Goal: Book appointment/travel/reservation

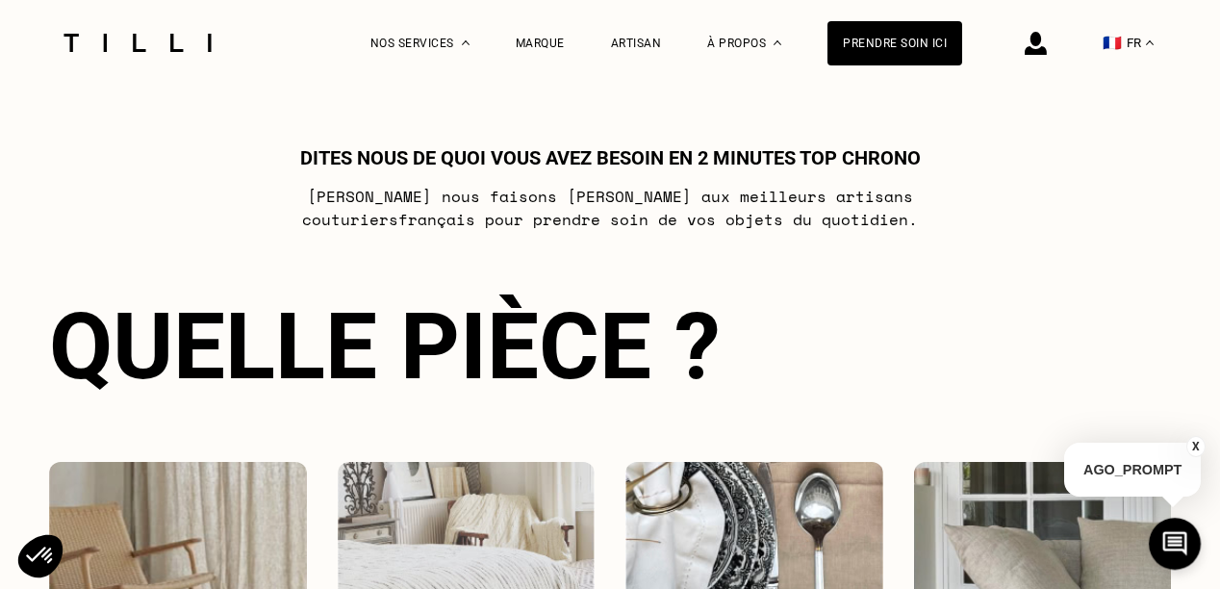
scroll to position [1434, 0]
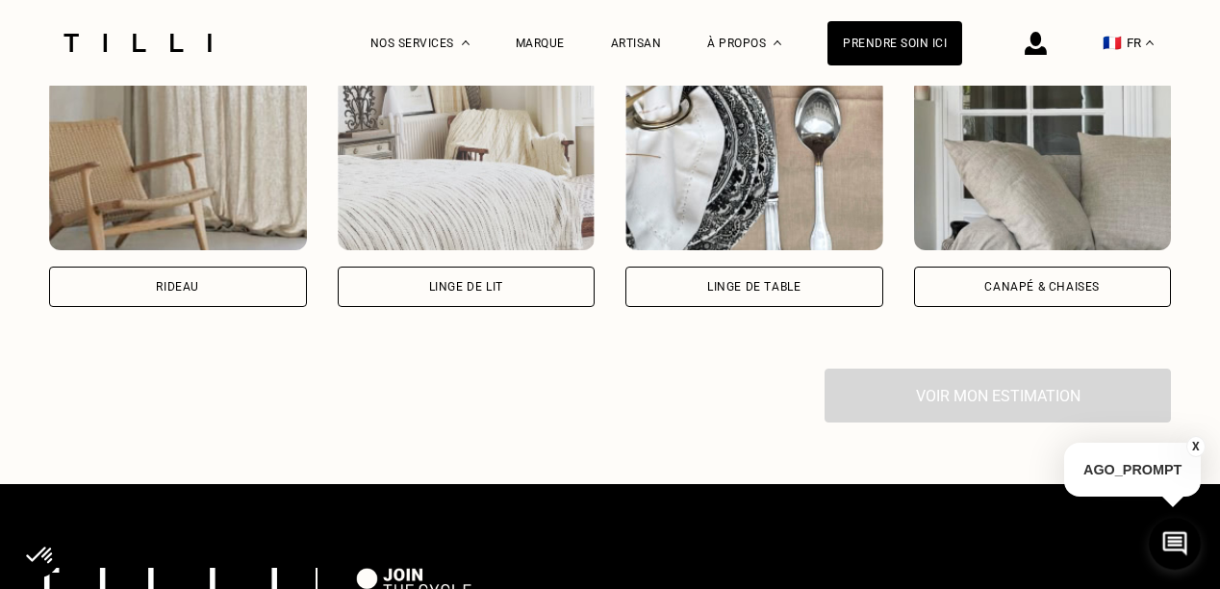
click at [215, 331] on div "Rideau Linge de lit Linge de table Canapé & chaises" at bounding box center [610, 191] width 1122 height 353
click at [212, 294] on div "Rideau" at bounding box center [178, 287] width 258 height 40
select select "FR"
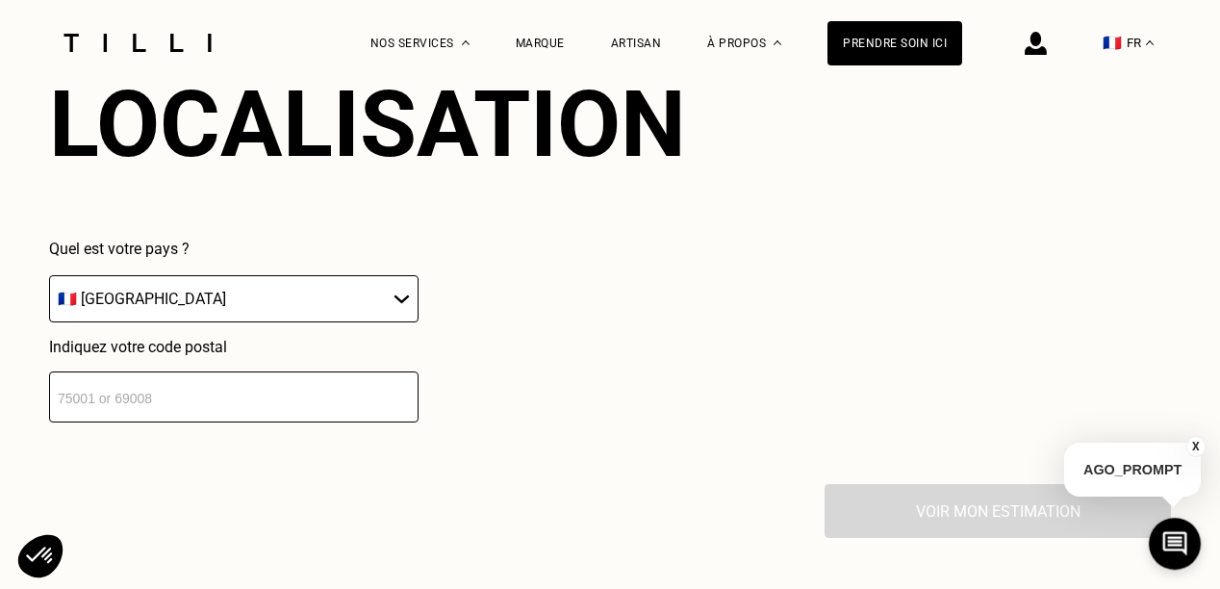
scroll to position [1881, 0]
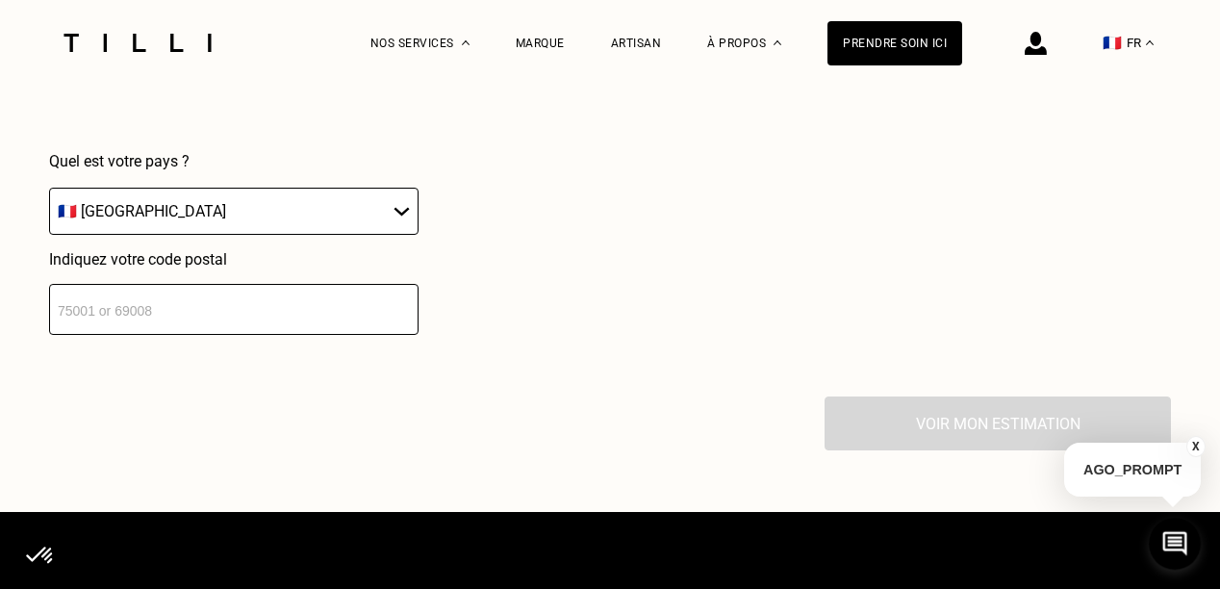
click at [89, 322] on input "number" at bounding box center [233, 309] width 369 height 51
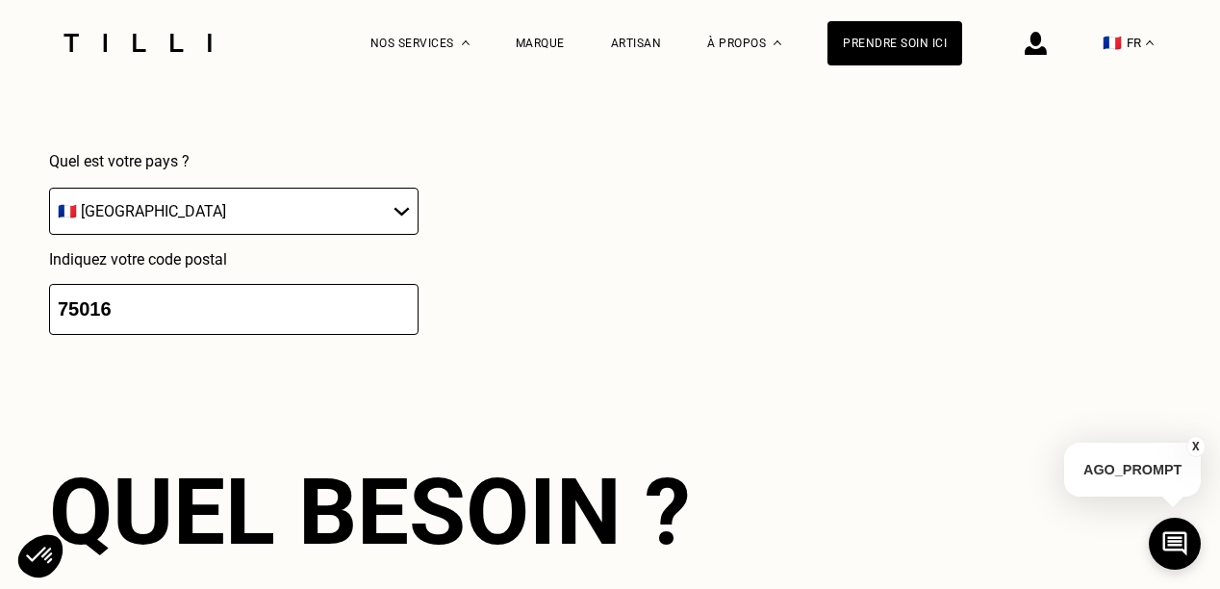
type input "75016"
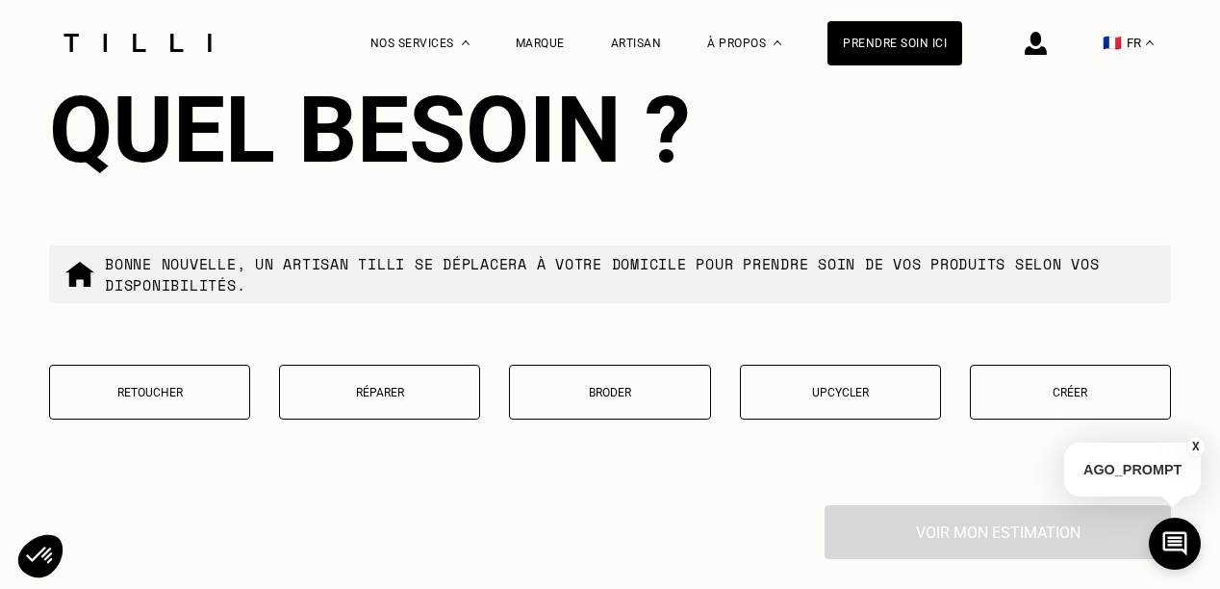
click at [98, 394] on button "Retoucher" at bounding box center [149, 392] width 201 height 55
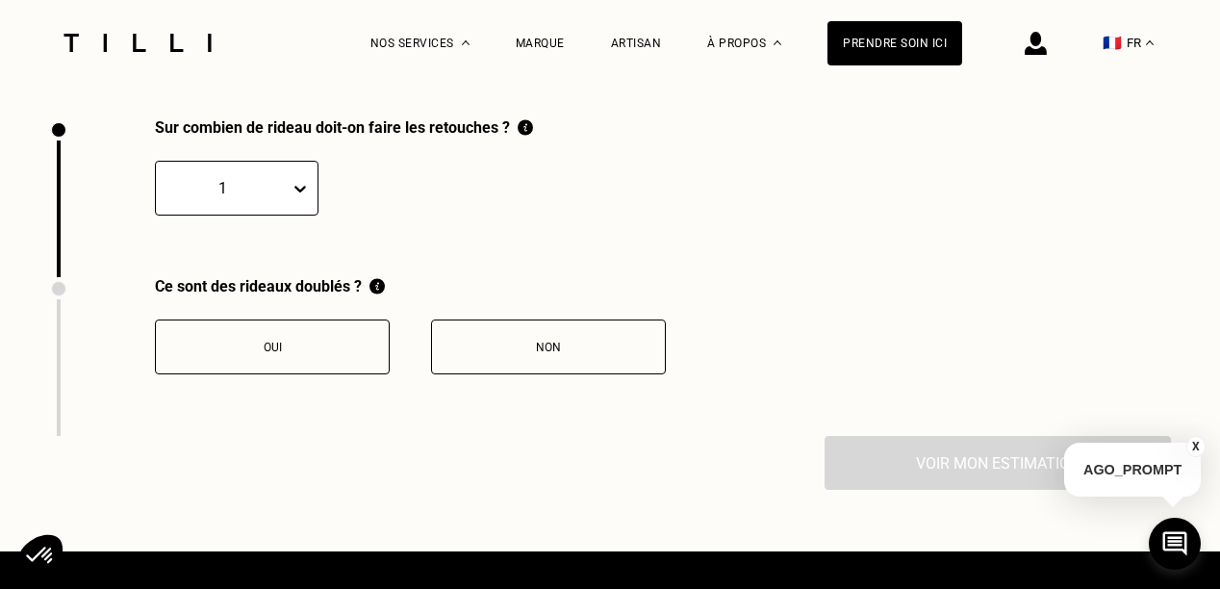
scroll to position [2661, 0]
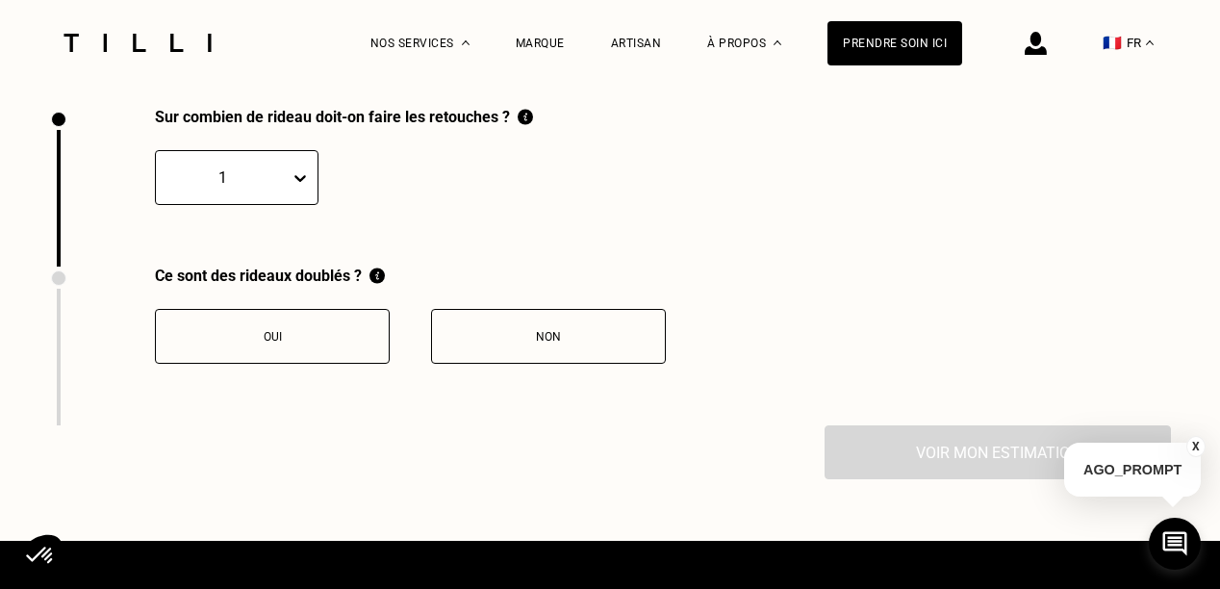
click at [299, 188] on icon at bounding box center [300, 177] width 19 height 19
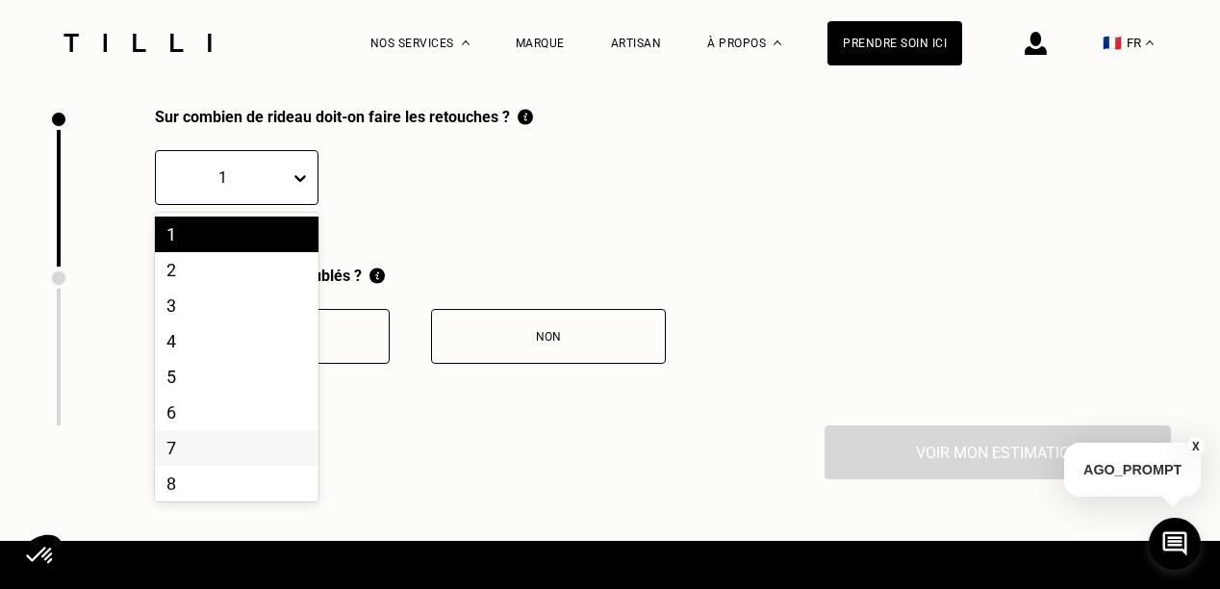
scroll to position [192, 0]
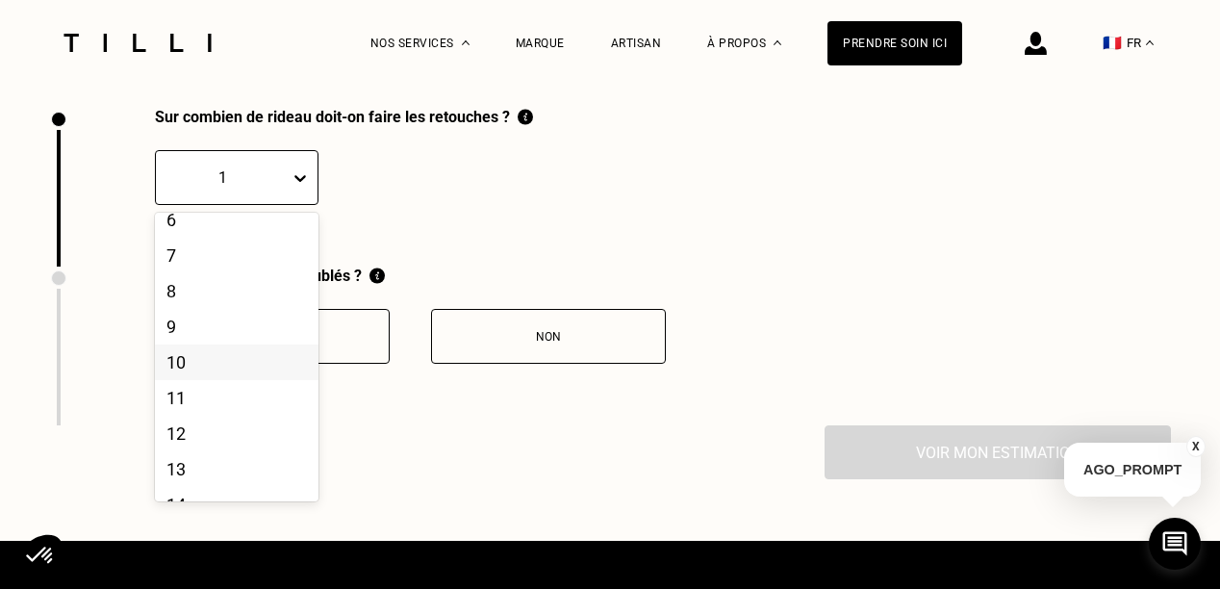
click at [177, 374] on div "10" at bounding box center [237, 362] width 164 height 36
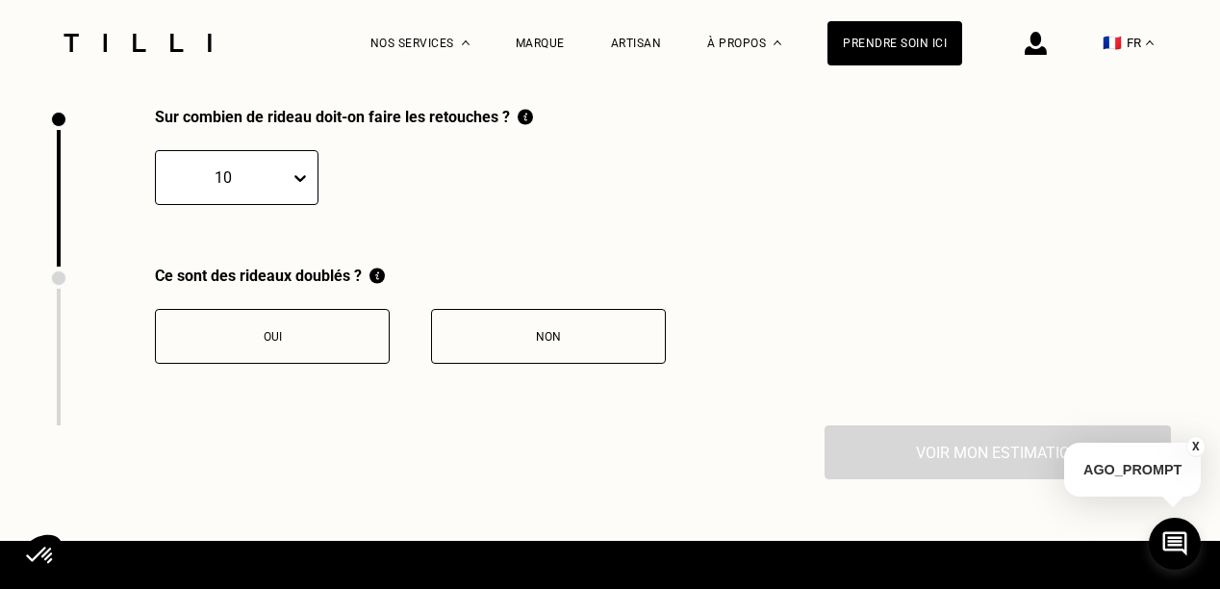
click at [294, 182] on icon at bounding box center [300, 178] width 12 height 7
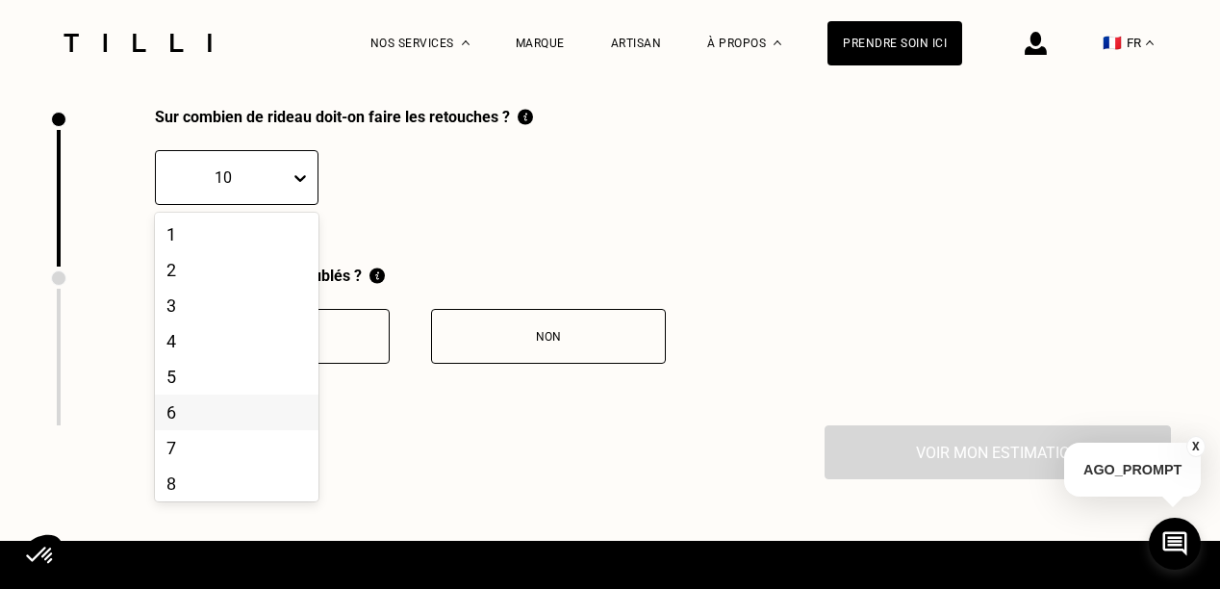
click at [202, 424] on div "6" at bounding box center [237, 413] width 164 height 36
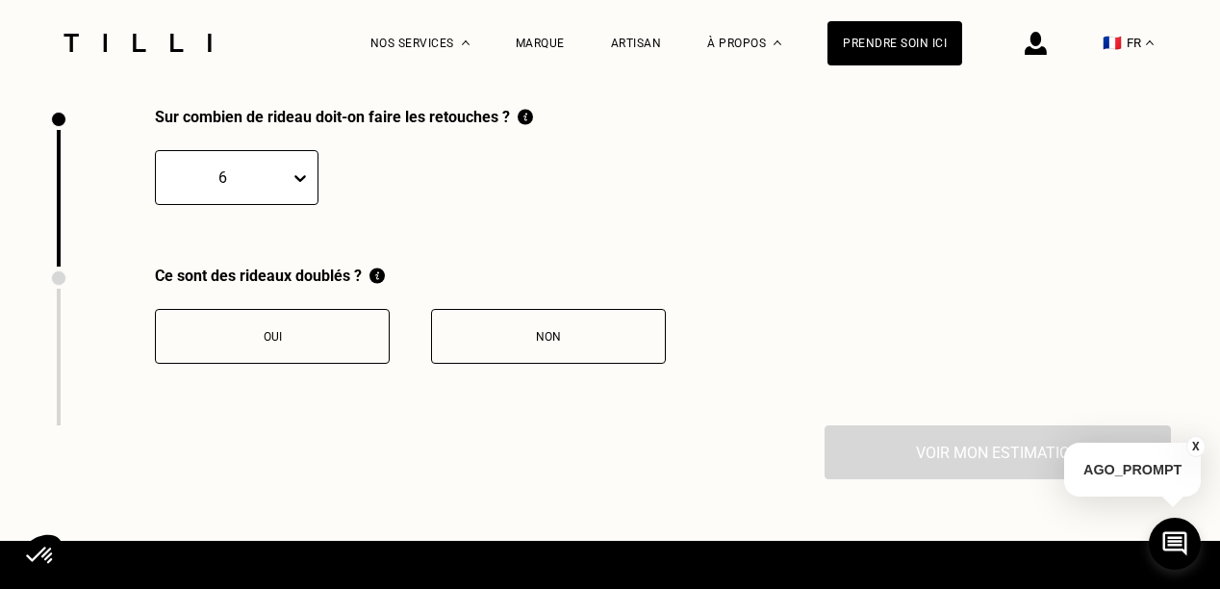
click at [508, 344] on div "Non" at bounding box center [549, 336] width 214 height 13
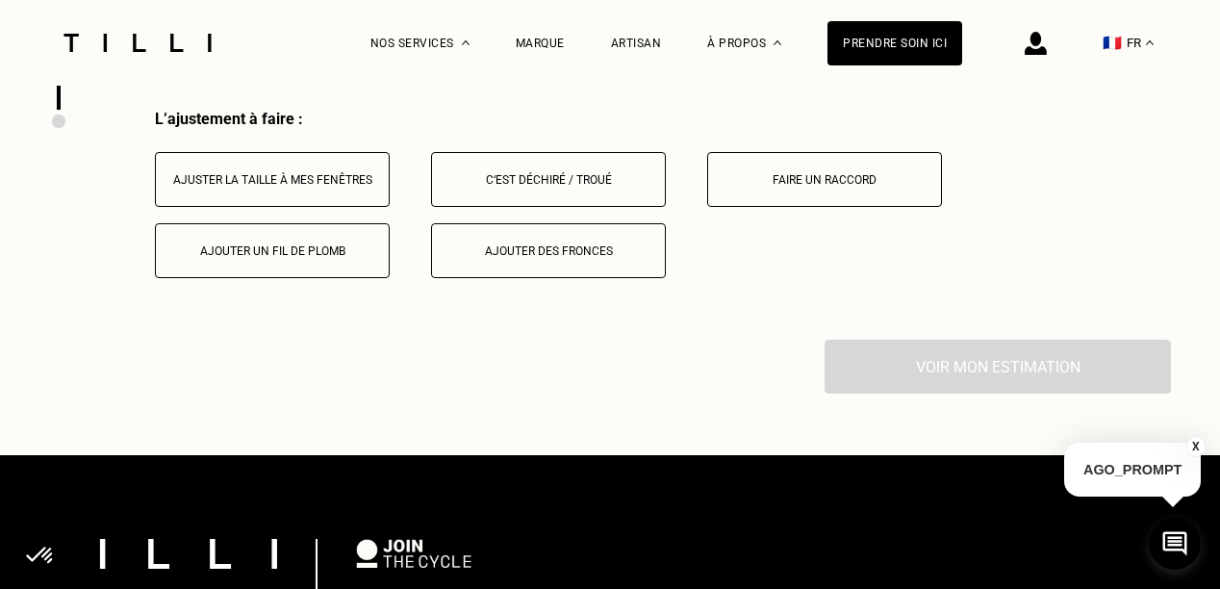
scroll to position [2979, 0]
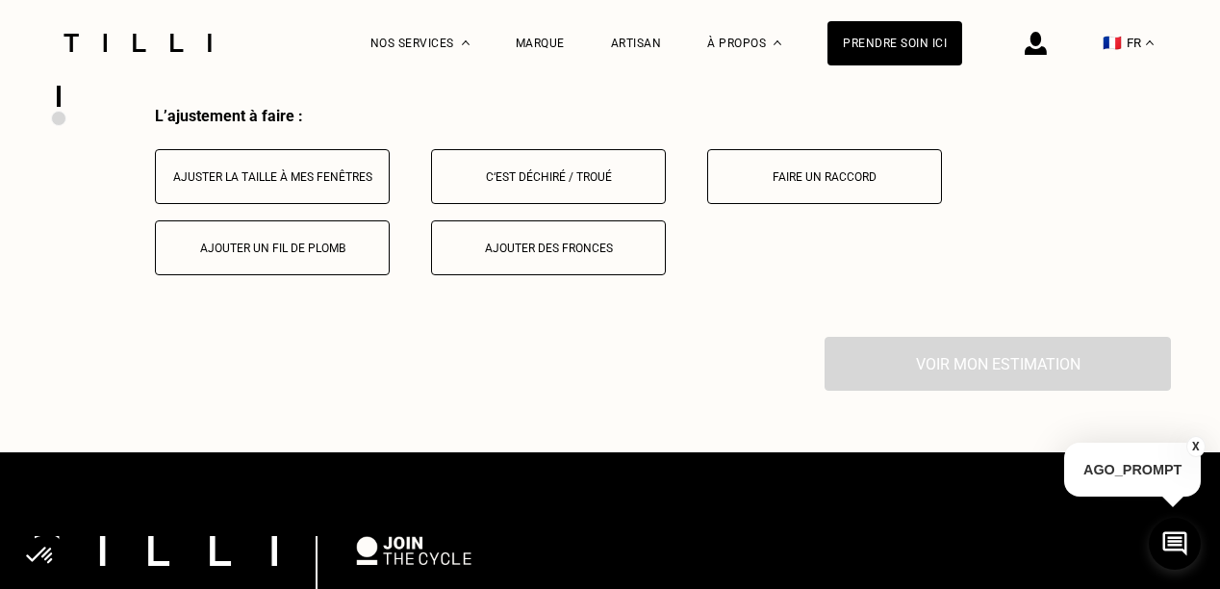
click at [252, 184] on div "Ajuster la taille à mes fenêtres" at bounding box center [273, 176] width 214 height 13
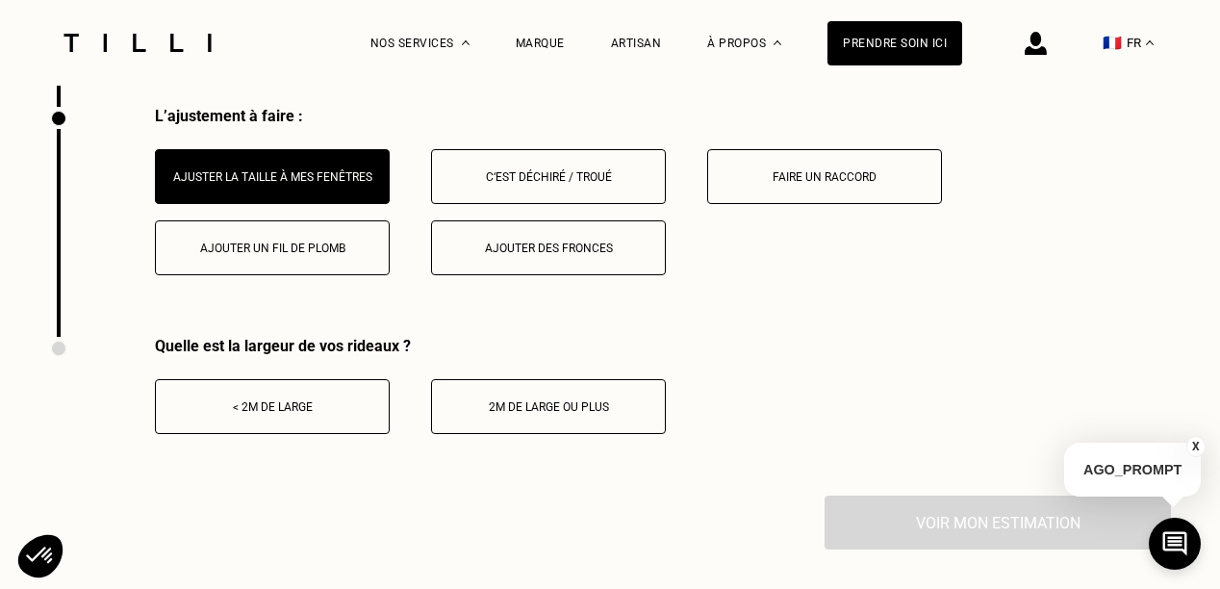
click at [269, 414] on div "< 2m de large" at bounding box center [273, 406] width 214 height 13
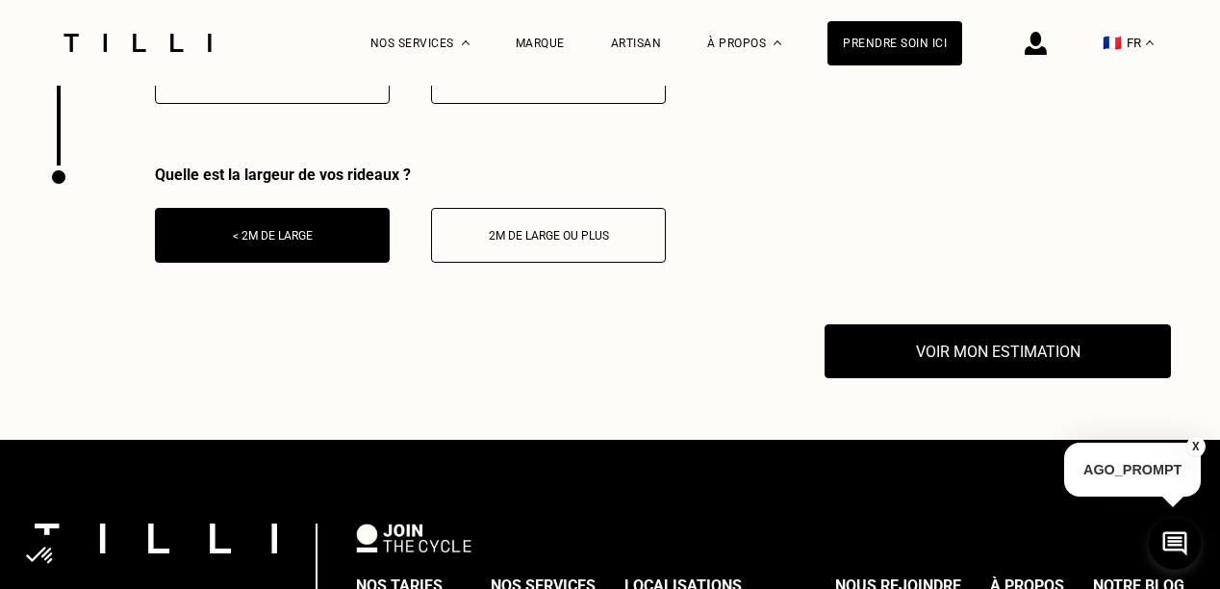
scroll to position [3171, 0]
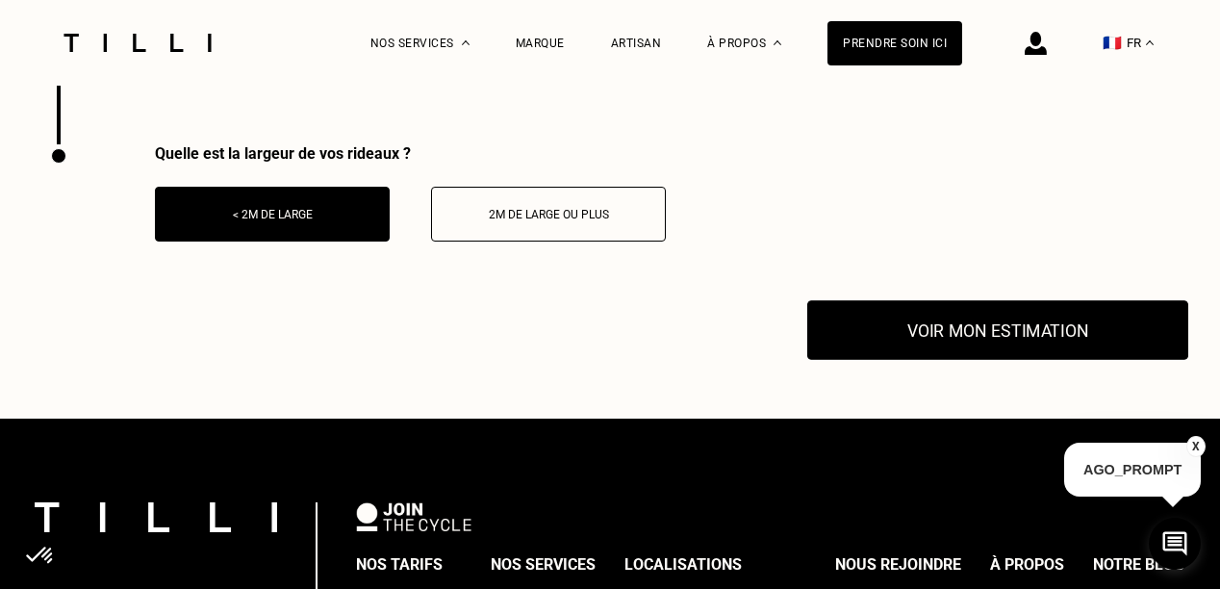
click at [954, 344] on button "Voir mon estimation" at bounding box center [997, 330] width 381 height 60
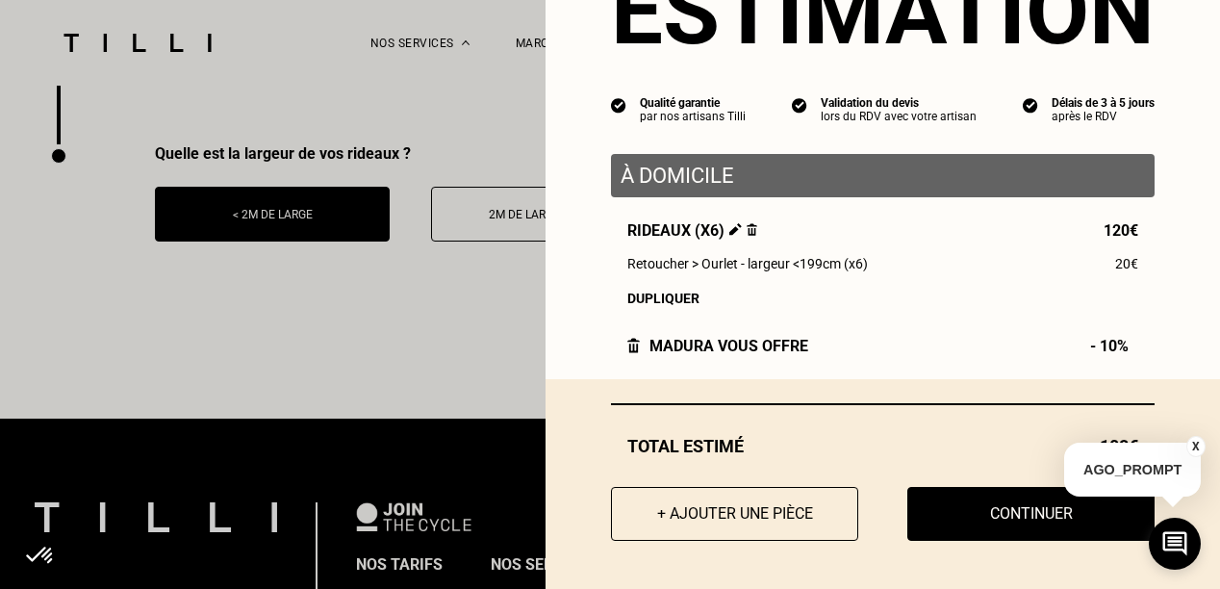
scroll to position [111, 0]
click at [731, 498] on button "+ Ajouter une pièce" at bounding box center [734, 514] width 272 height 60
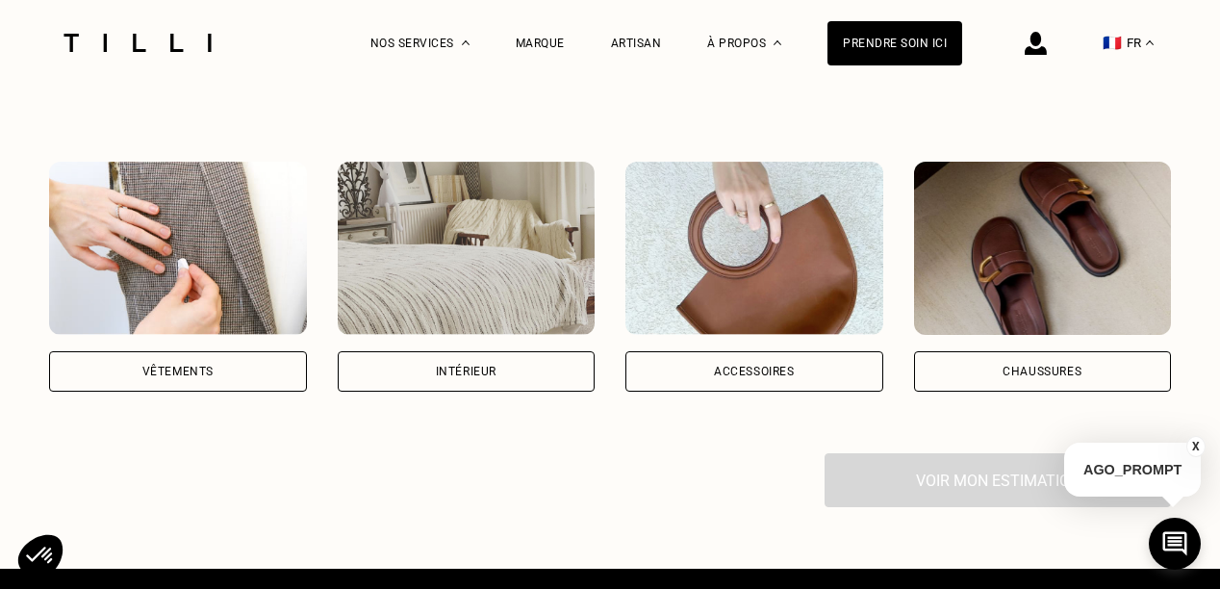
scroll to position [1347, 0]
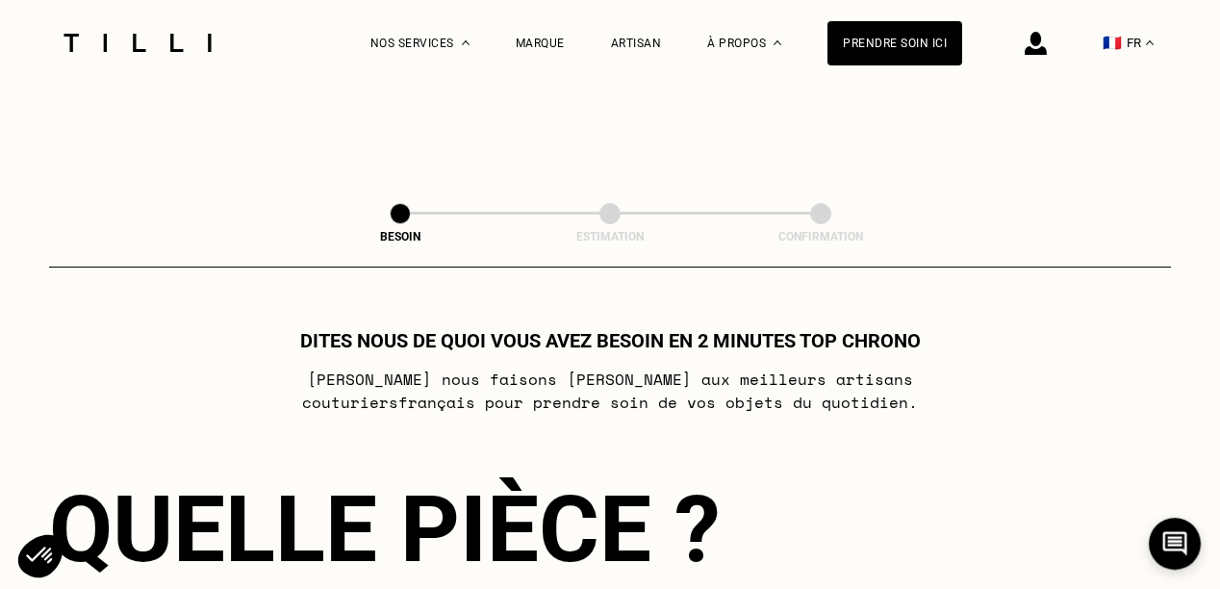
scroll to position [1347, 0]
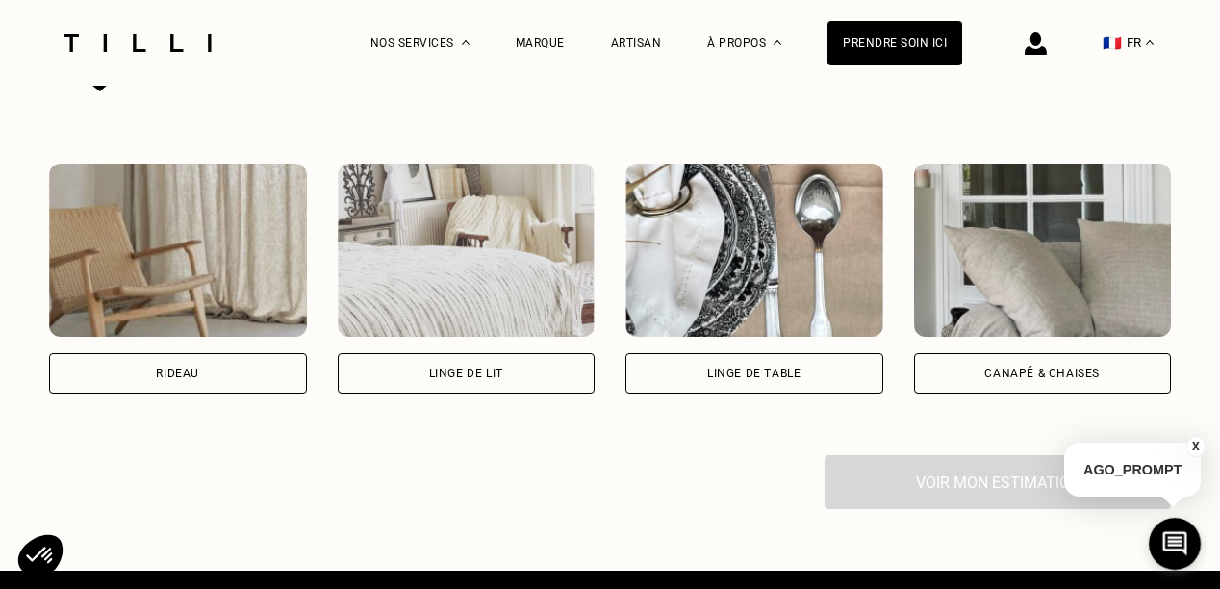
click at [191, 378] on div "Rideau" at bounding box center [177, 374] width 43 height 12
select select "FR"
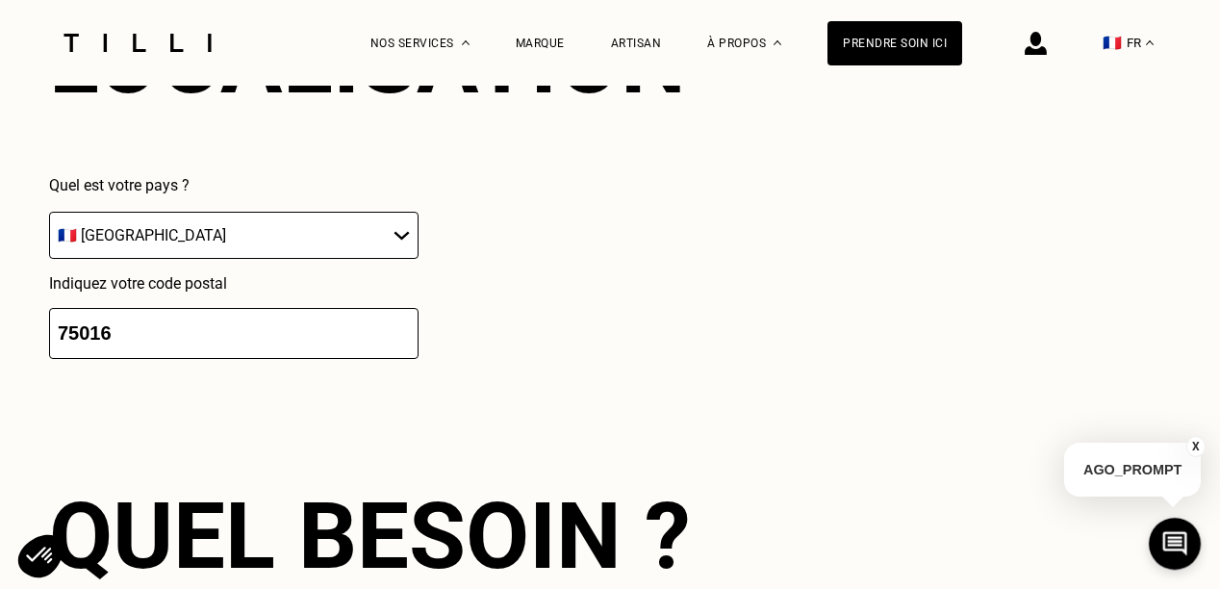
scroll to position [2266, 0]
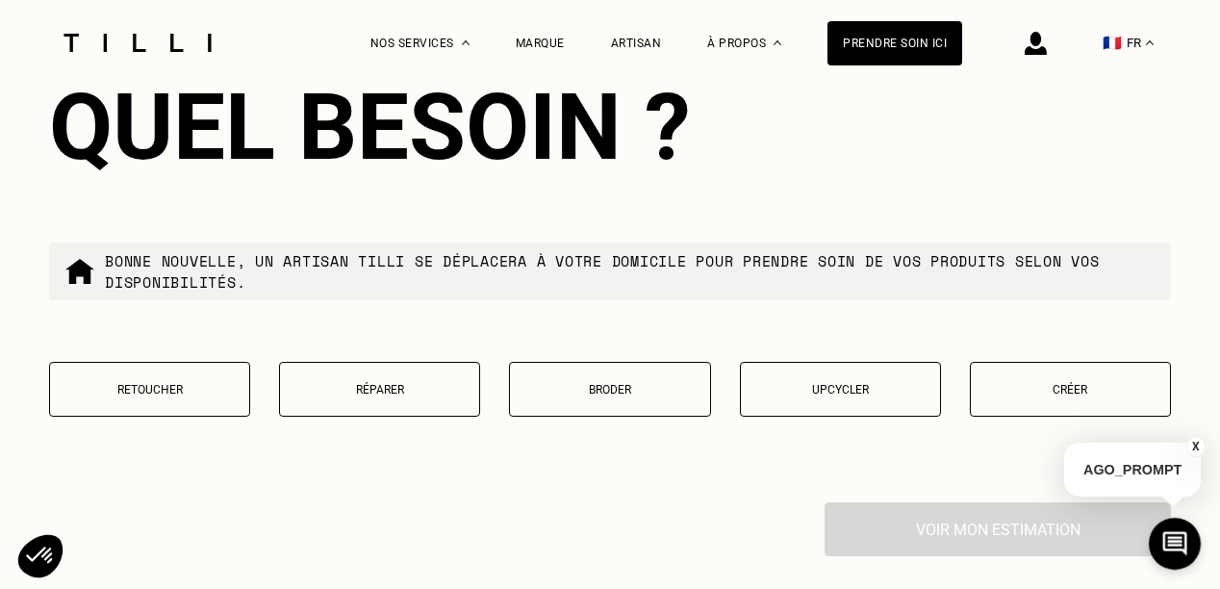
click at [189, 394] on p "Retoucher" at bounding box center [150, 389] width 180 height 13
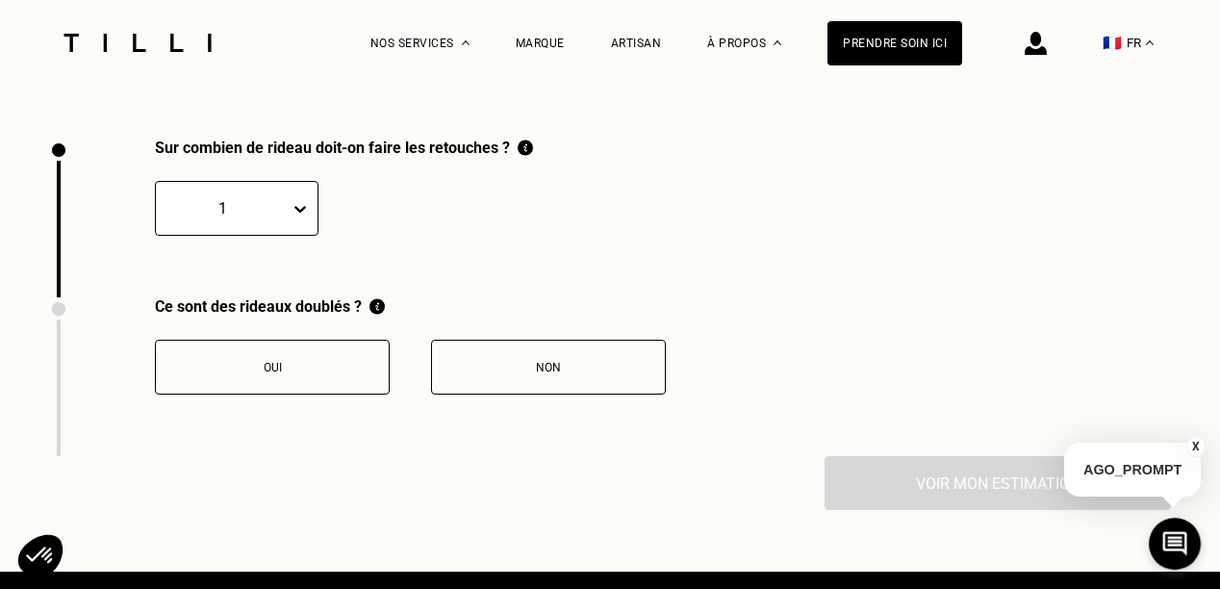
scroll to position [2661, 0]
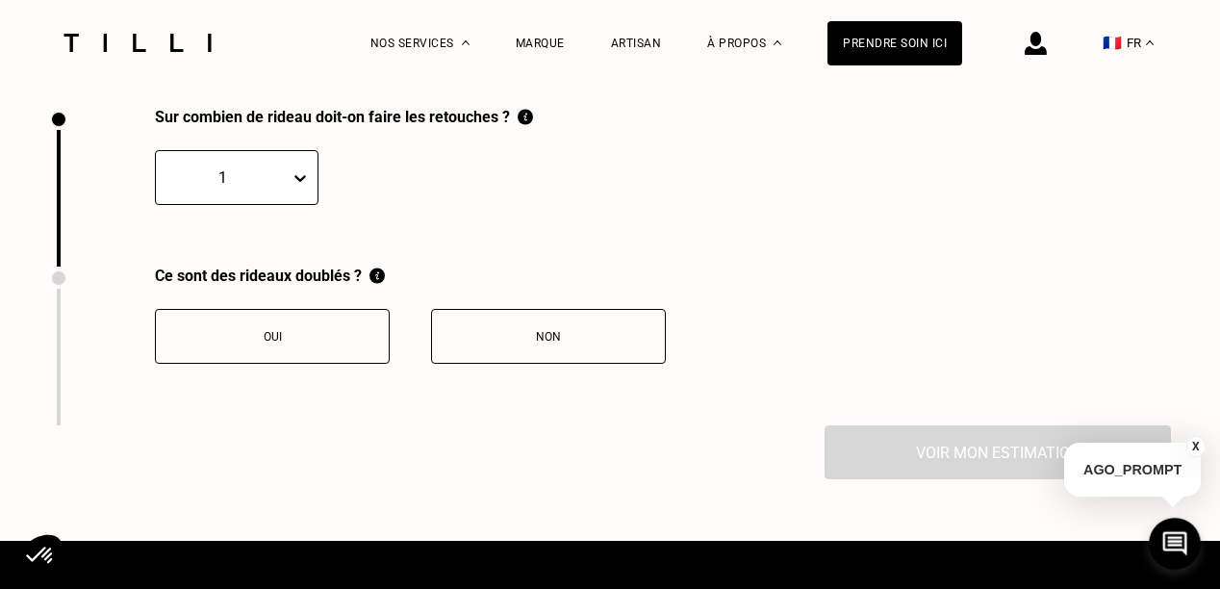
click at [293, 188] on icon at bounding box center [300, 177] width 19 height 19
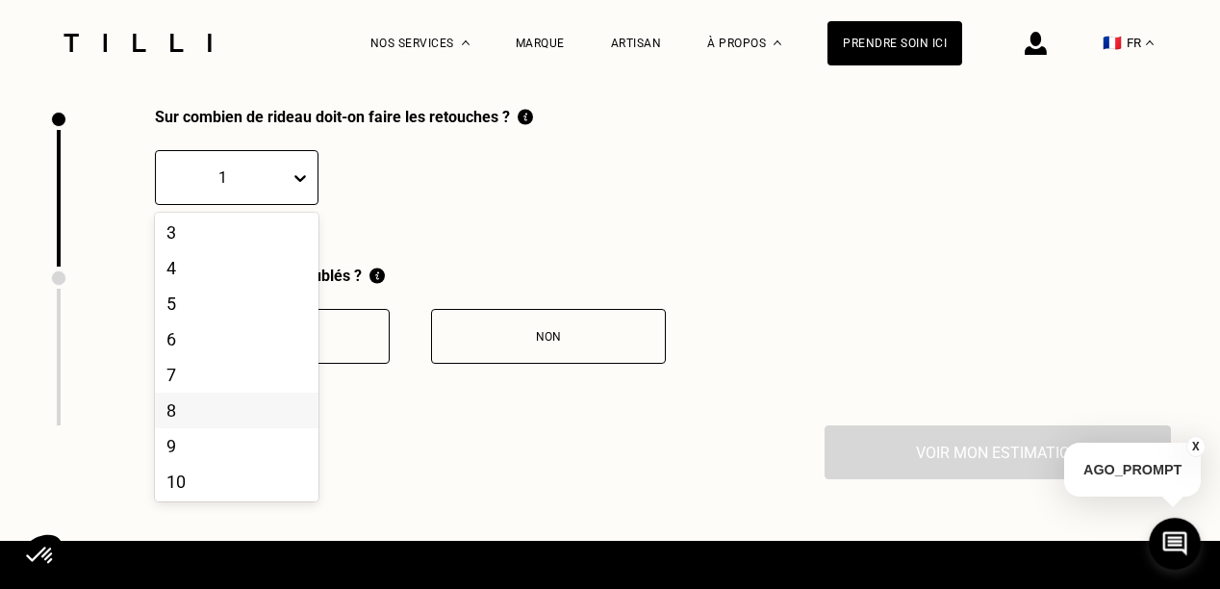
scroll to position [96, 0]
click at [193, 476] on div "10" at bounding box center [237, 459] width 164 height 36
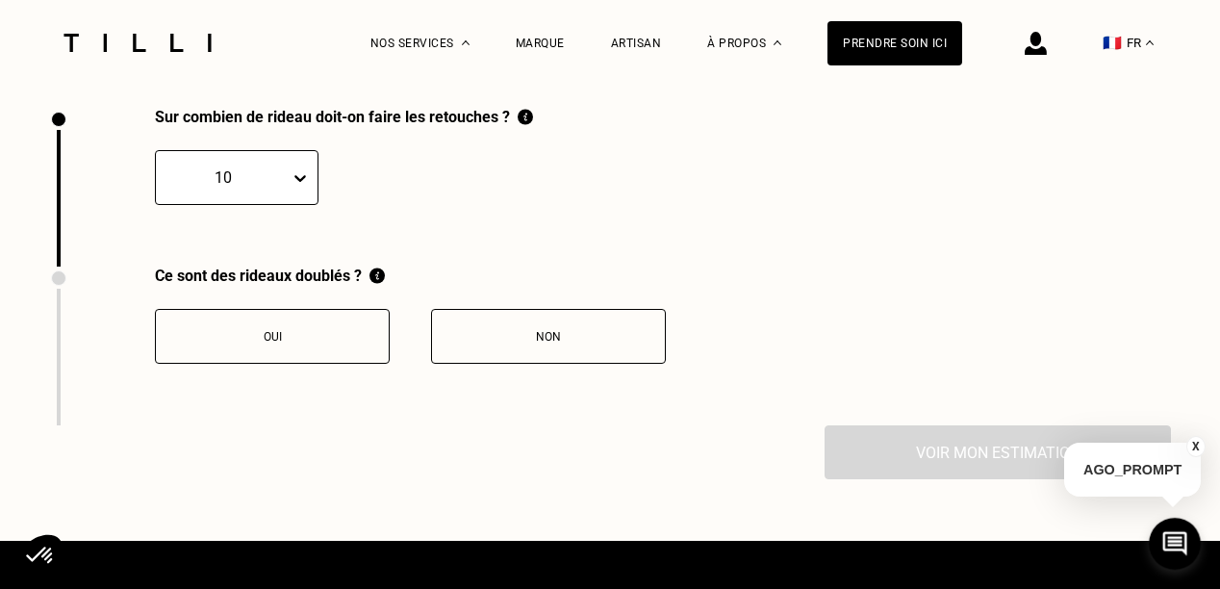
click at [497, 344] on div "Non" at bounding box center [549, 336] width 214 height 13
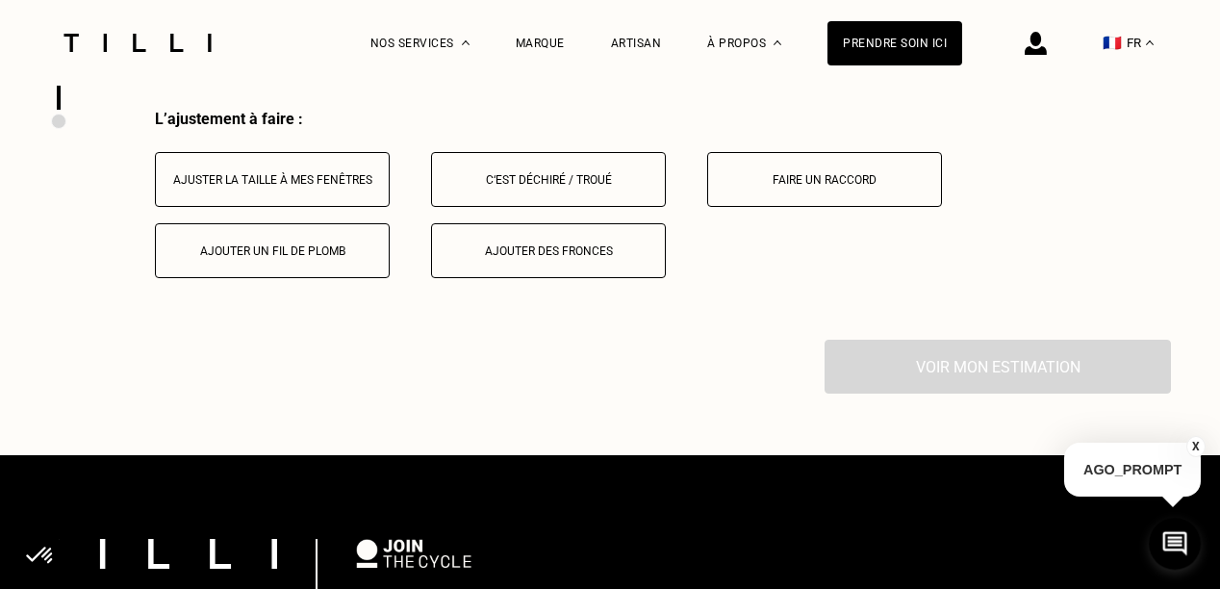
scroll to position [2979, 0]
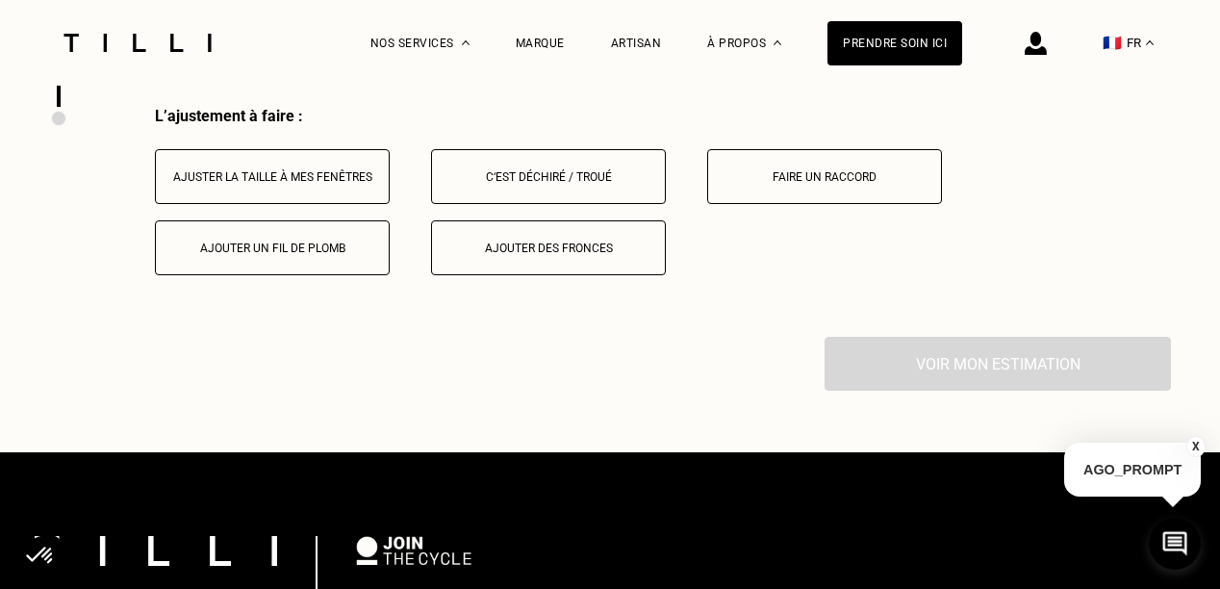
click at [187, 184] on div "Ajuster la taille à mes fenêtres" at bounding box center [273, 176] width 214 height 13
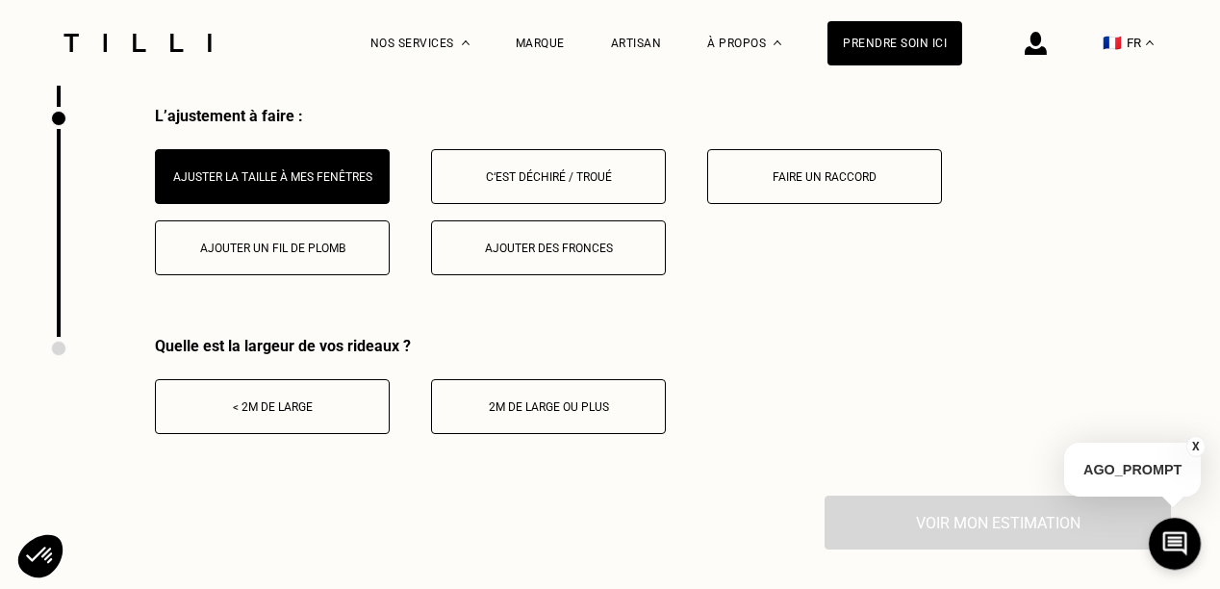
click at [287, 414] on div "< 2m de large" at bounding box center [273, 406] width 214 height 13
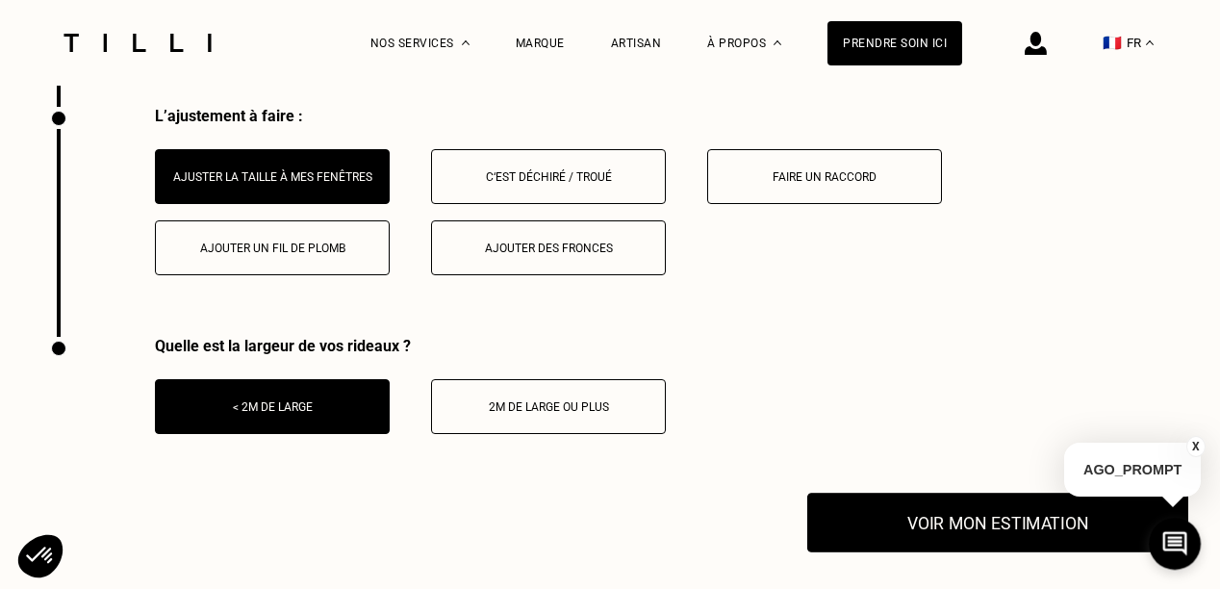
click at [958, 534] on button "Voir mon estimation" at bounding box center [997, 523] width 381 height 60
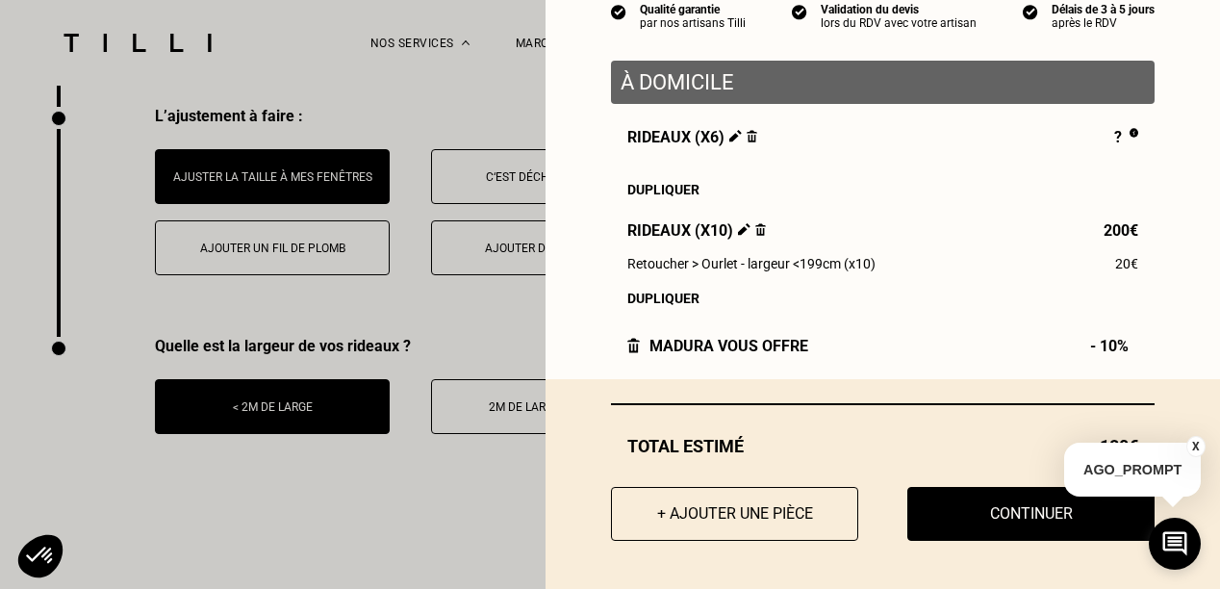
scroll to position [3268, 0]
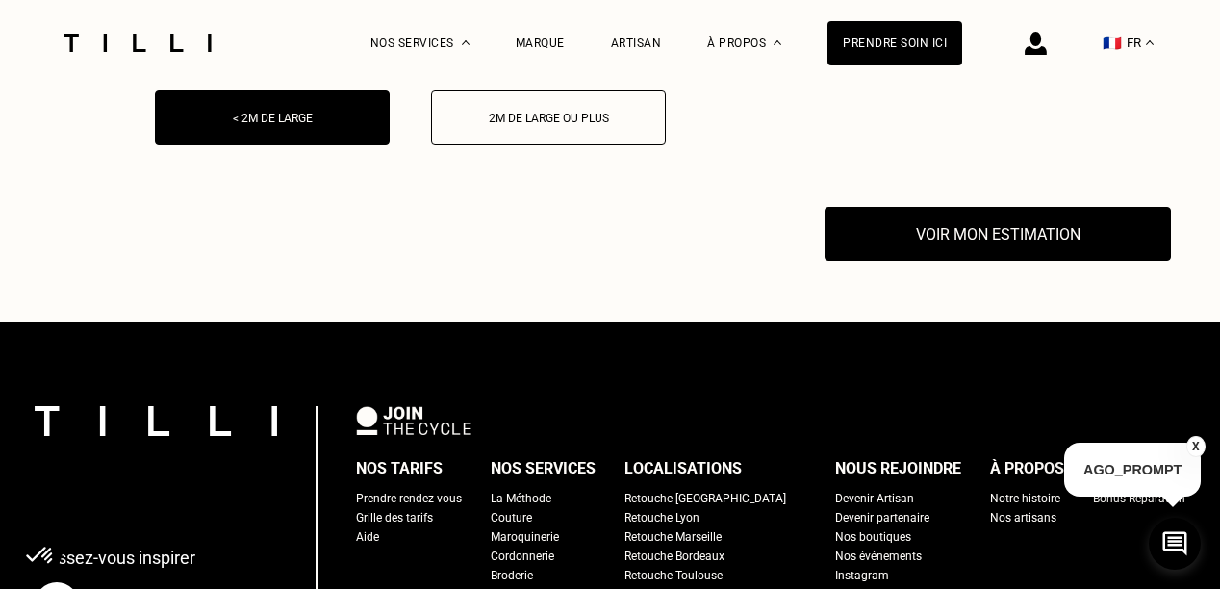
click at [1192, 442] on button "X" at bounding box center [1195, 446] width 19 height 21
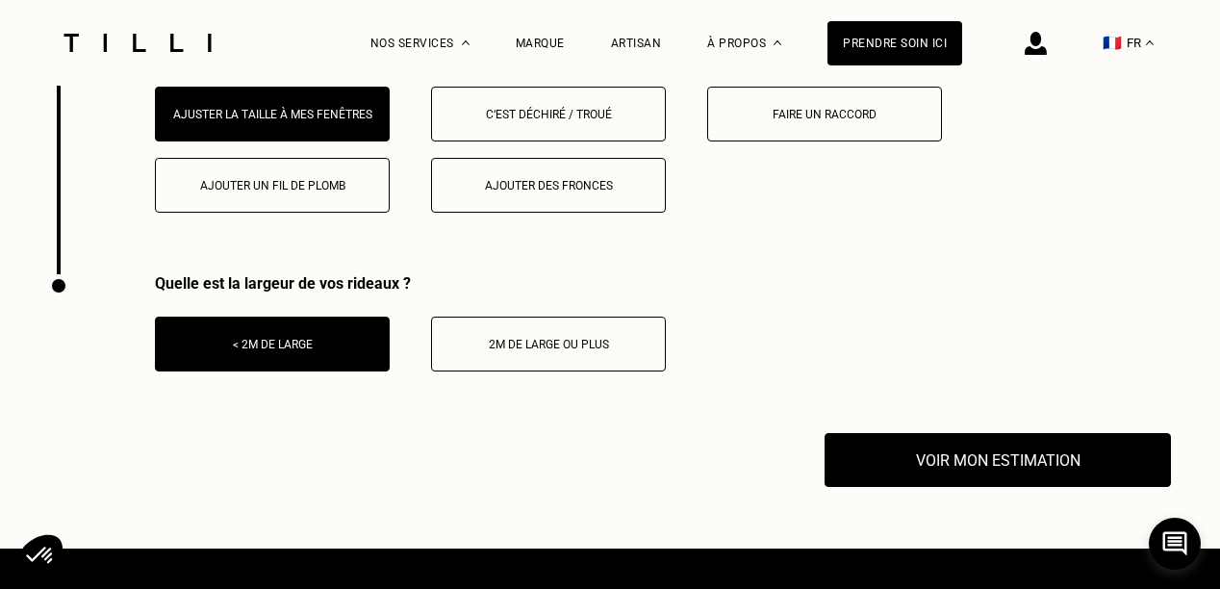
scroll to position [3075, 0]
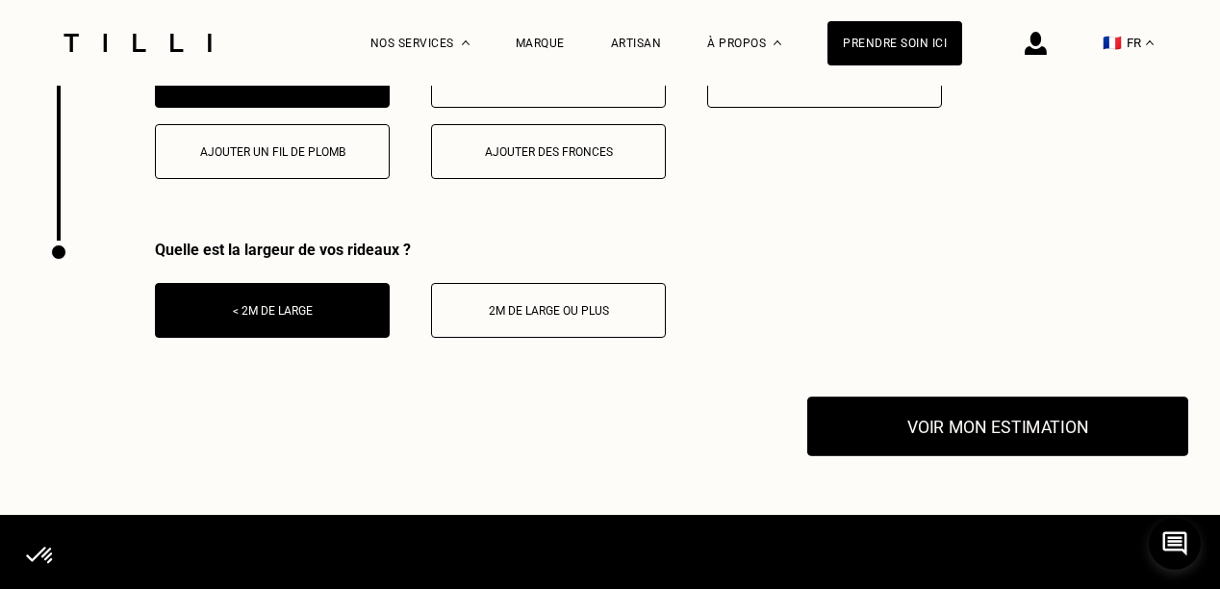
click at [970, 435] on button "Voir mon estimation" at bounding box center [997, 426] width 381 height 60
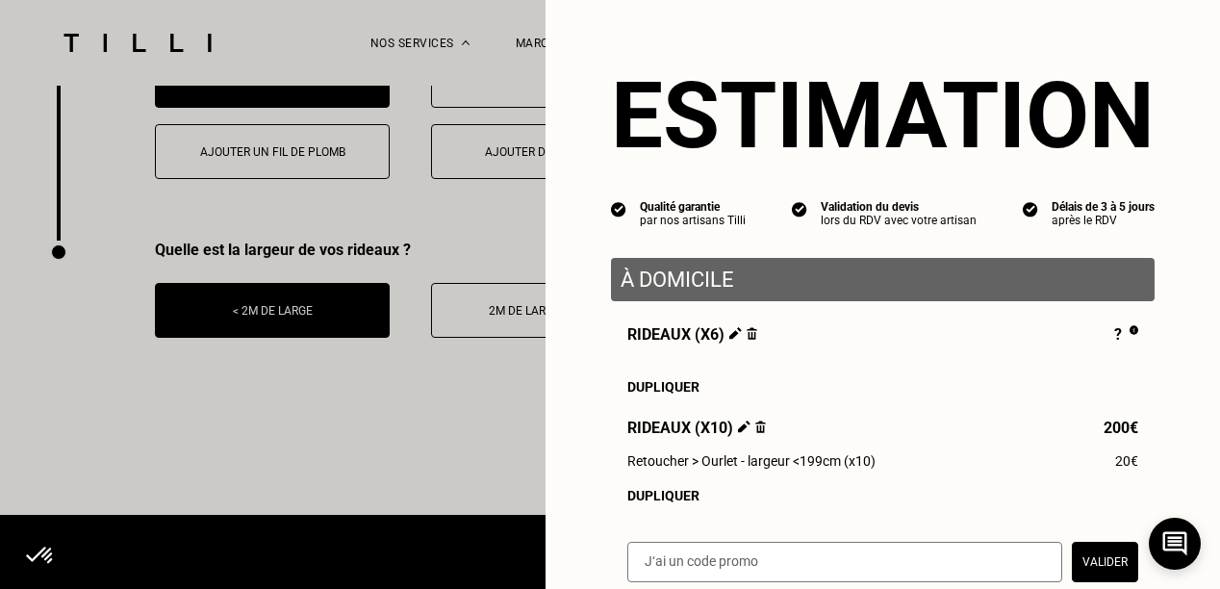
scroll to position [3171, 0]
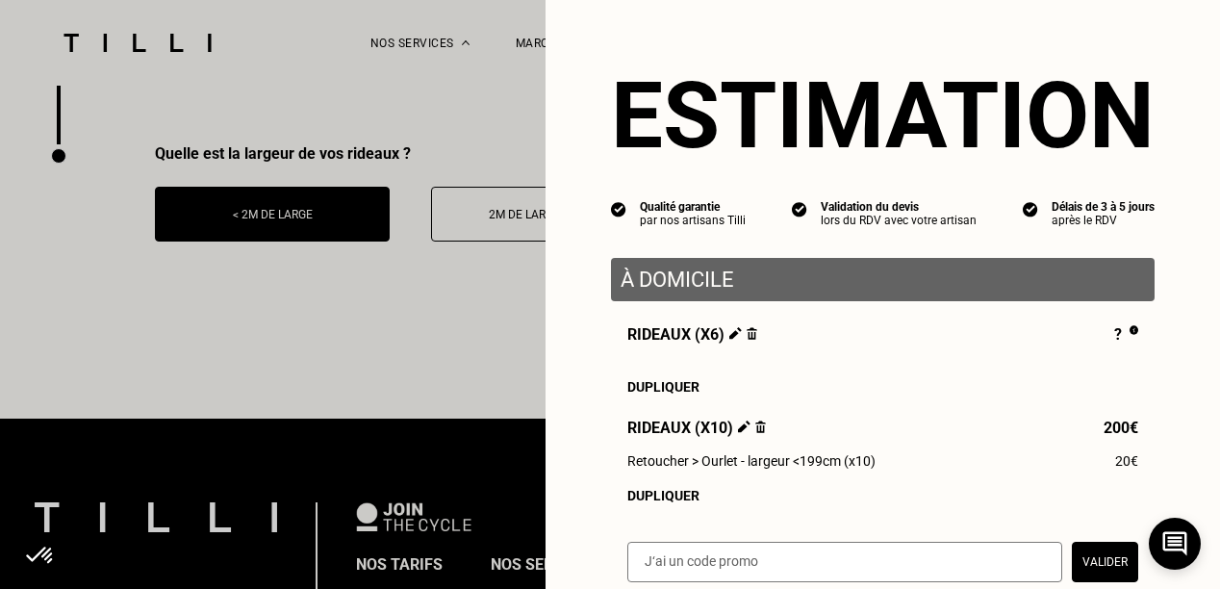
click at [962, 359] on div "[PERSON_NAME] (x6) ? Dupliquer [PERSON_NAME] (x10) 200€ Retoucher > Ourlet - la…" at bounding box center [883, 414] width 544 height 178
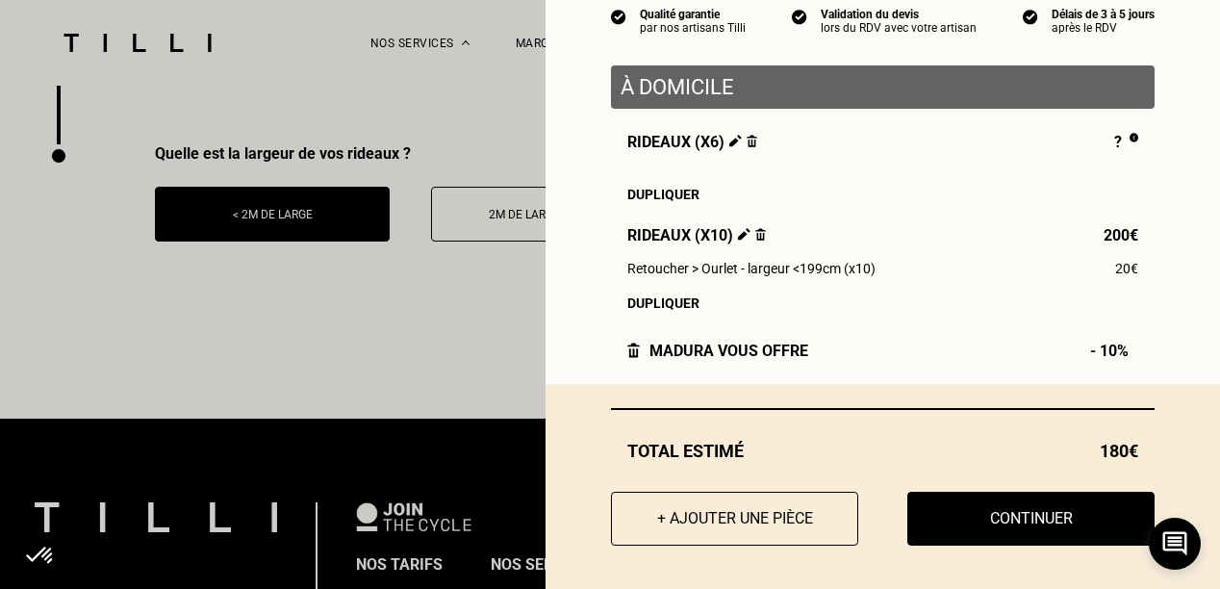
scroll to position [205, 0]
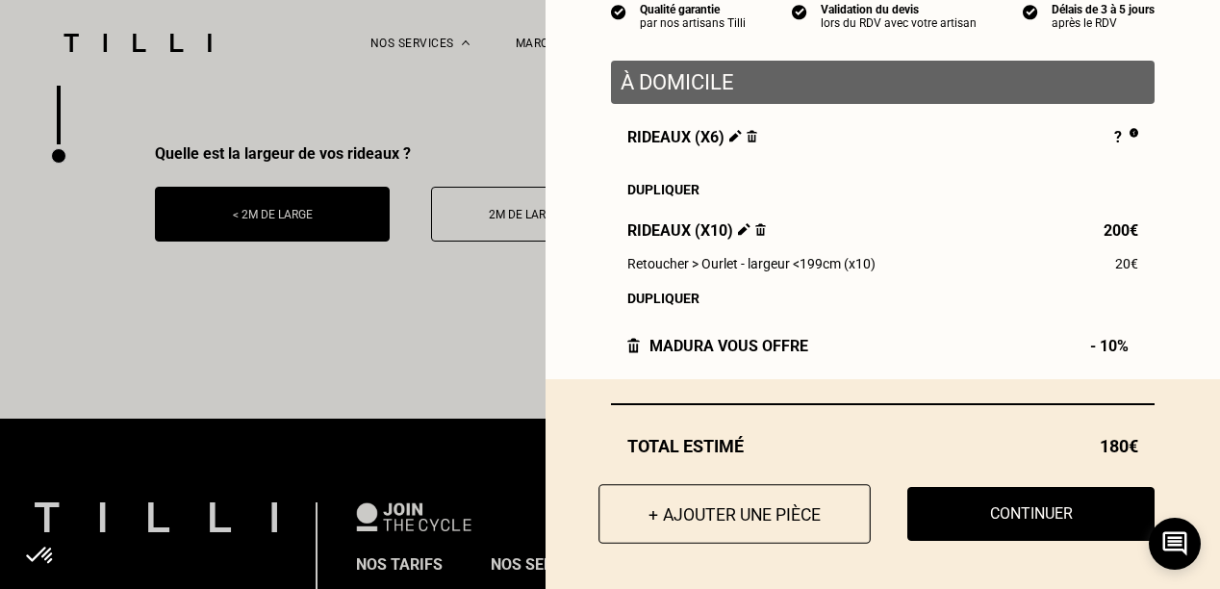
click at [685, 519] on button "+ Ajouter une pièce" at bounding box center [734, 514] width 272 height 60
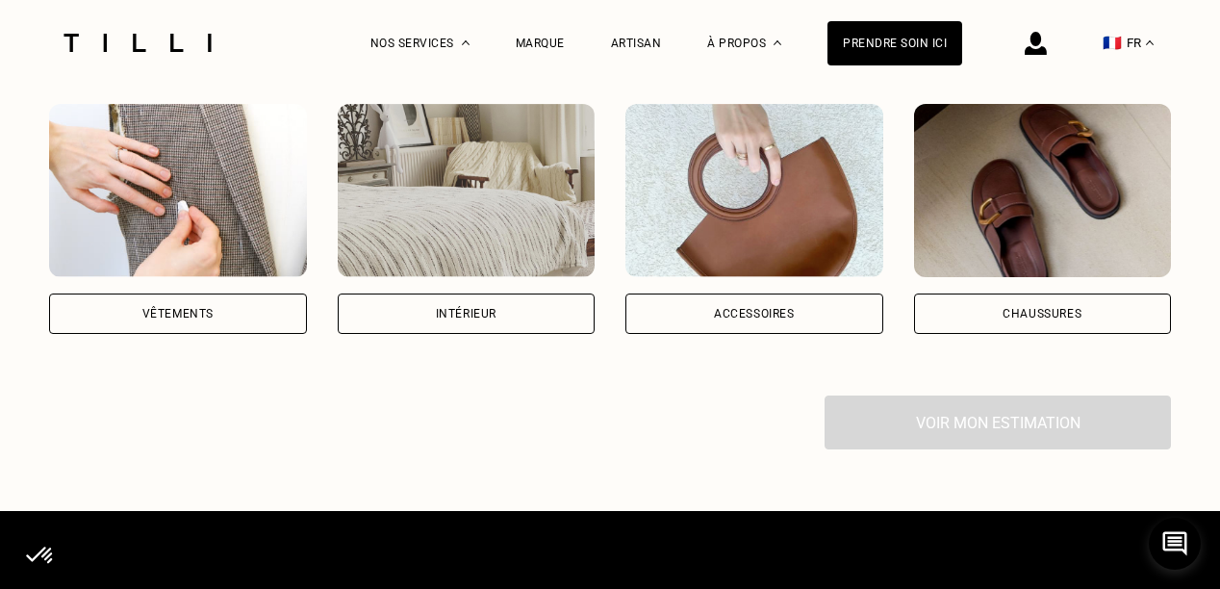
scroll to position [1251, 0]
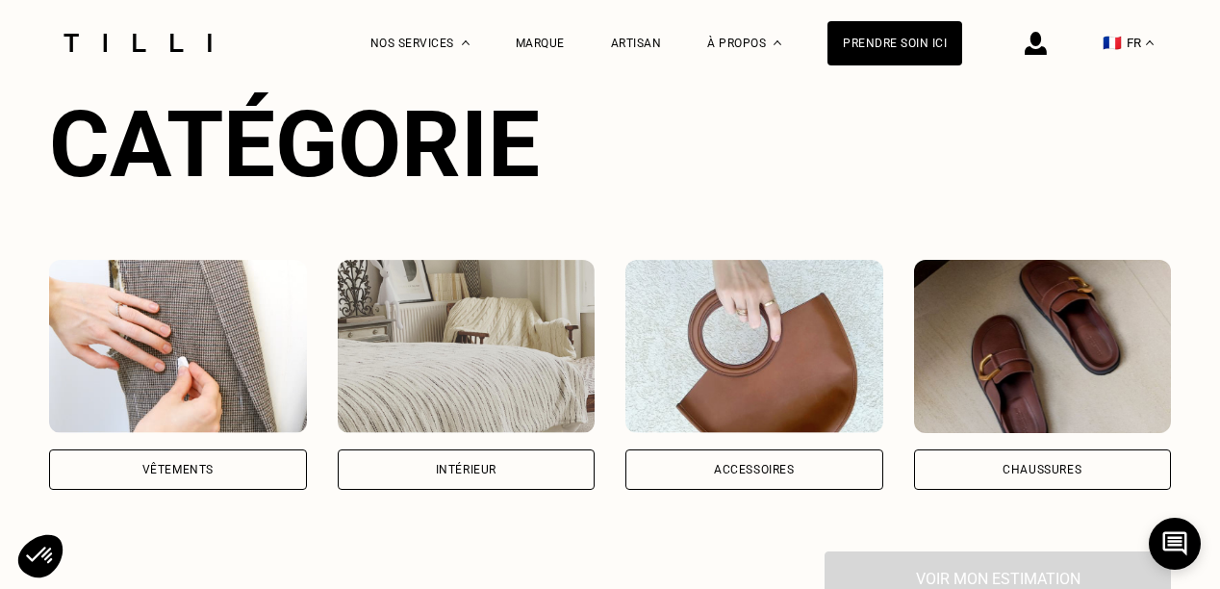
click at [527, 433] on img at bounding box center [467, 346] width 258 height 173
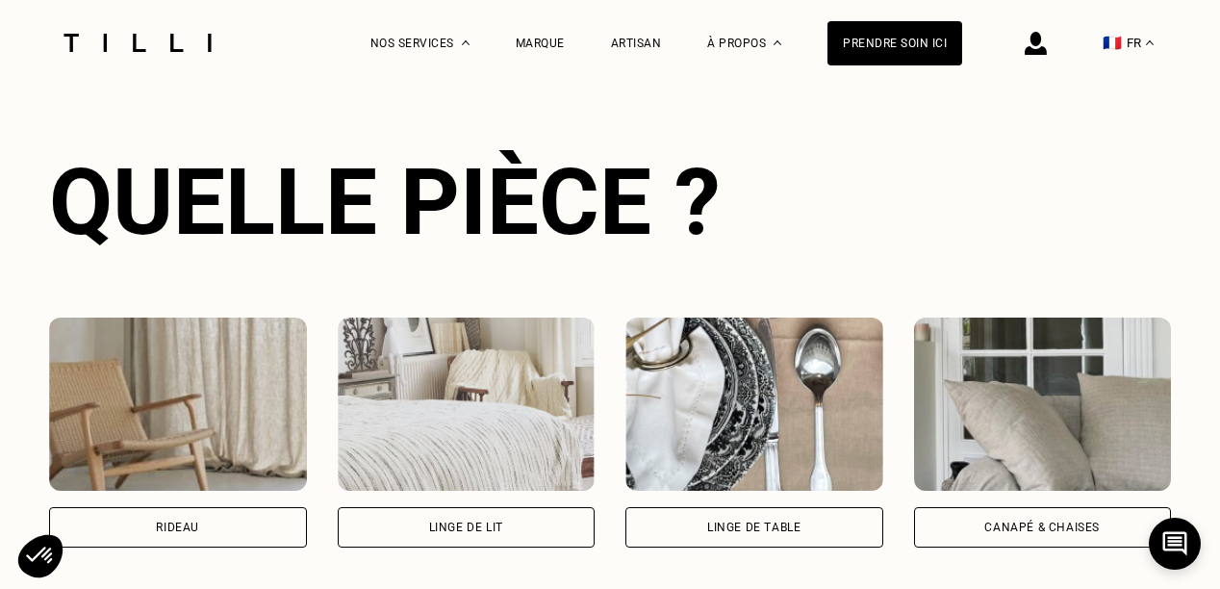
scroll to position [1163, 0]
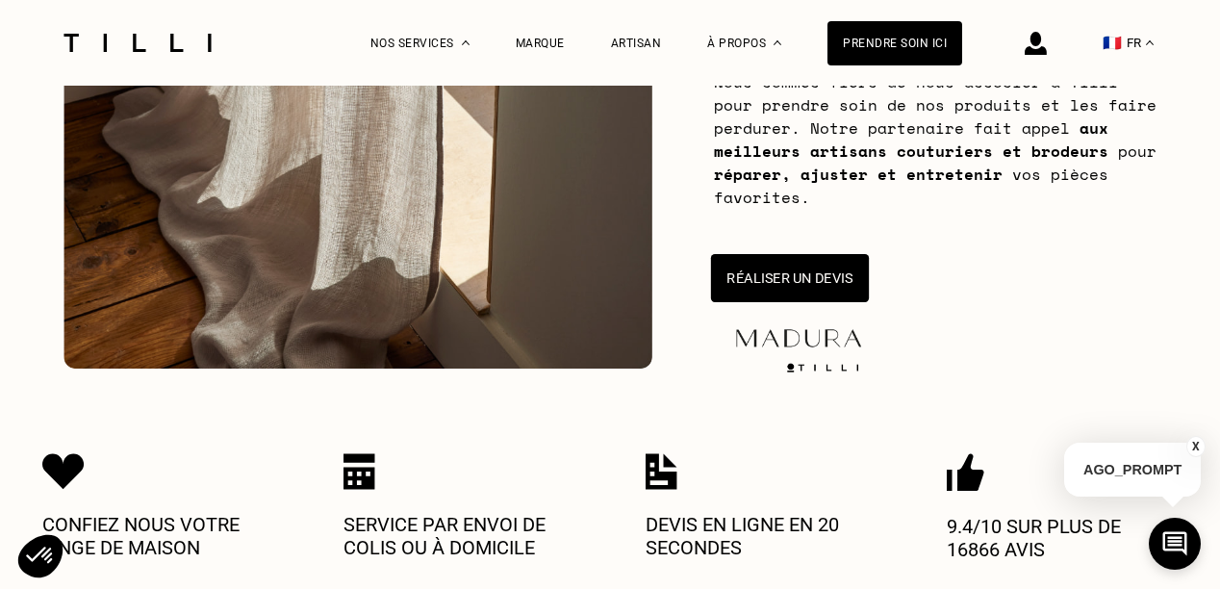
click at [792, 270] on button "Réaliser un devis" at bounding box center [790, 278] width 158 height 48
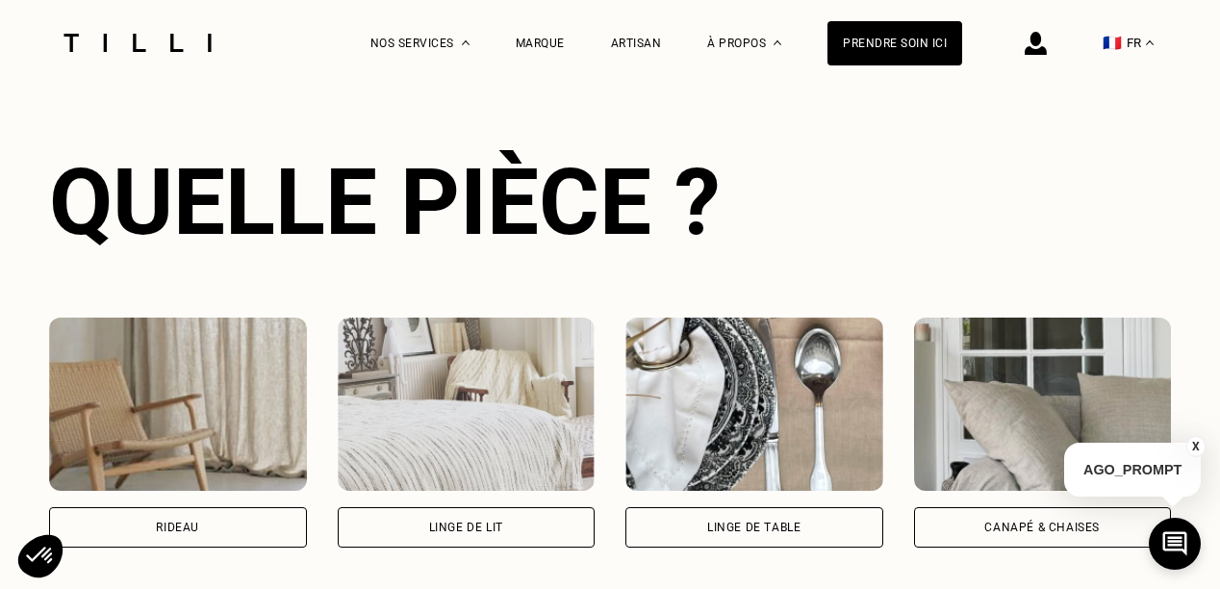
scroll to position [1434, 0]
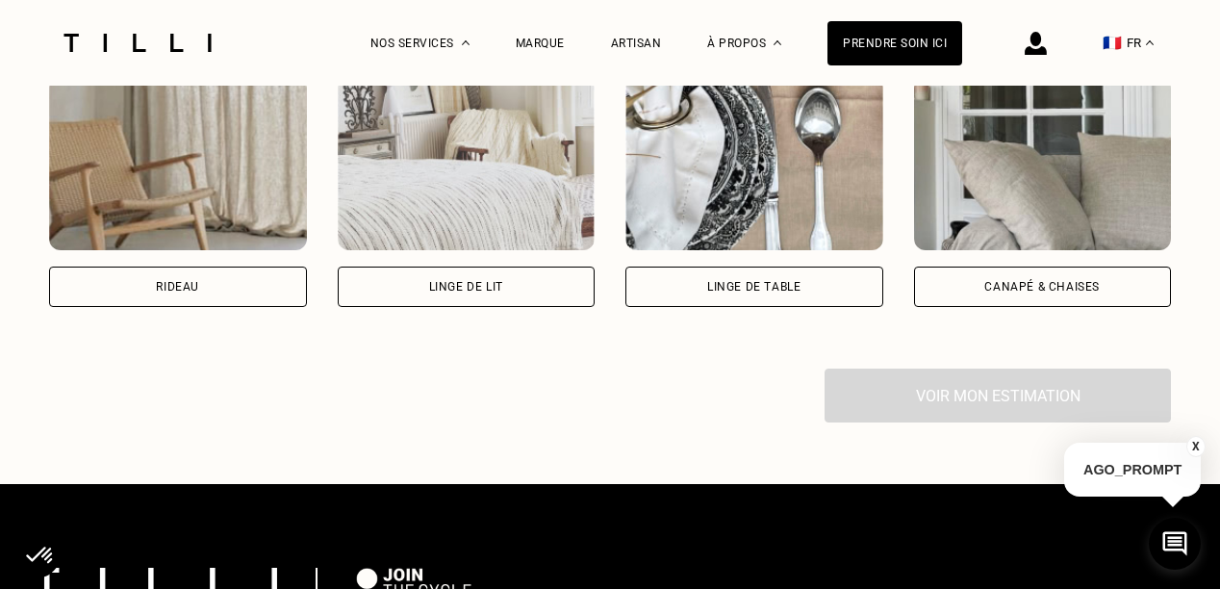
click at [175, 293] on div "Rideau" at bounding box center [177, 287] width 43 height 12
select select "FR"
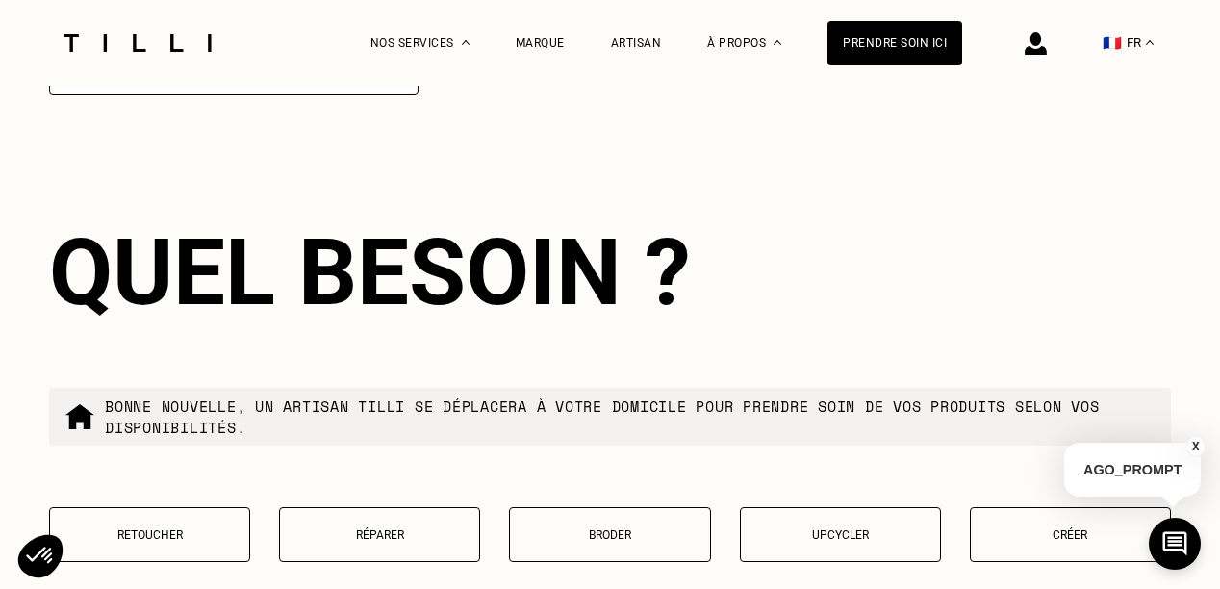
scroll to position [2266, 0]
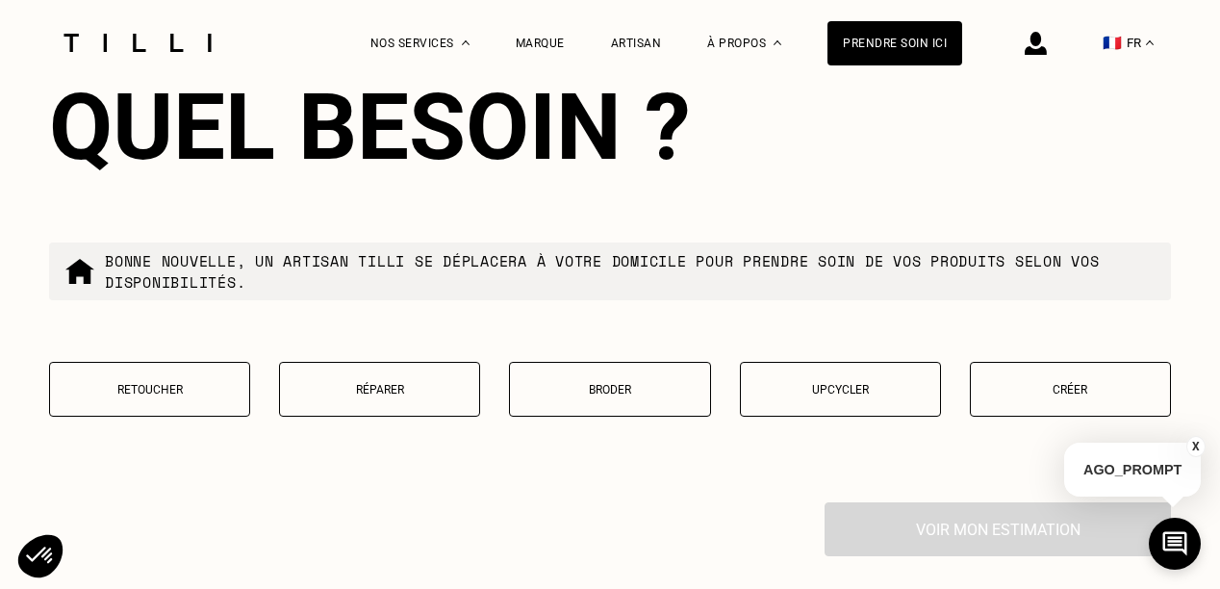
click at [137, 396] on p "Retoucher" at bounding box center [150, 389] width 180 height 13
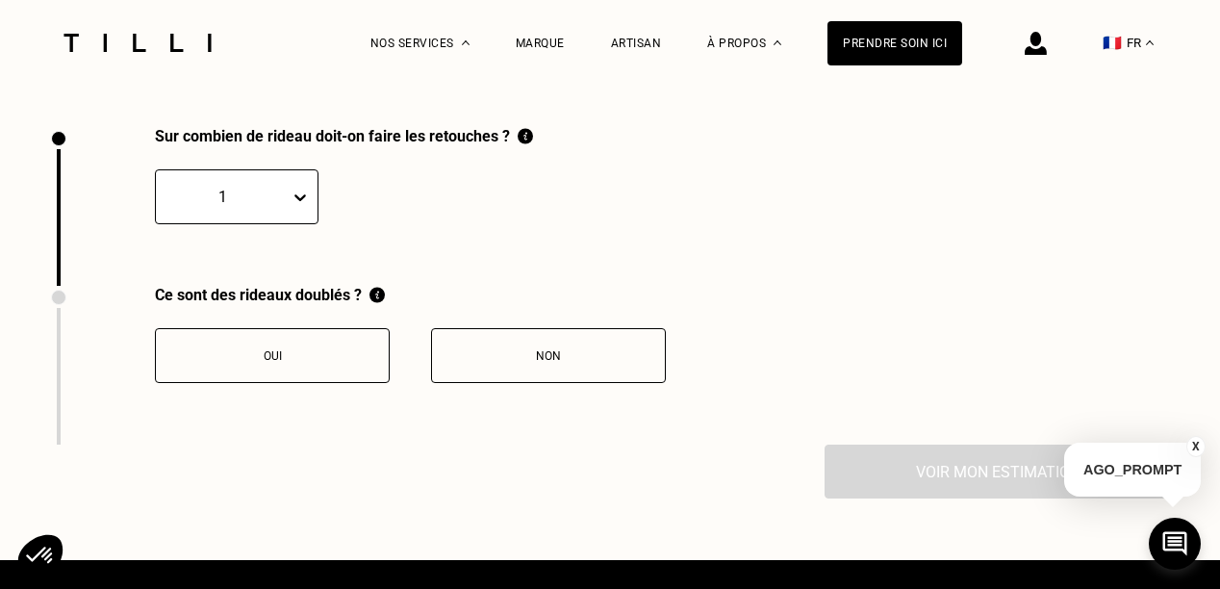
scroll to position [2661, 0]
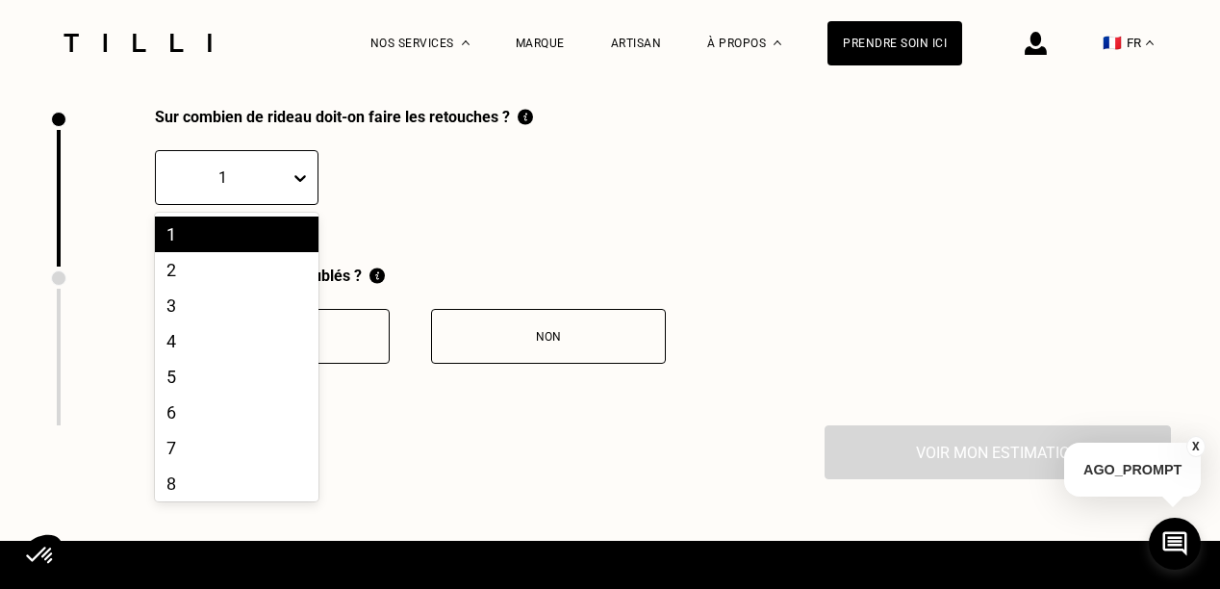
click at [295, 166] on div at bounding box center [304, 177] width 28 height 53
click at [225, 357] on div "4" at bounding box center [237, 341] width 164 height 36
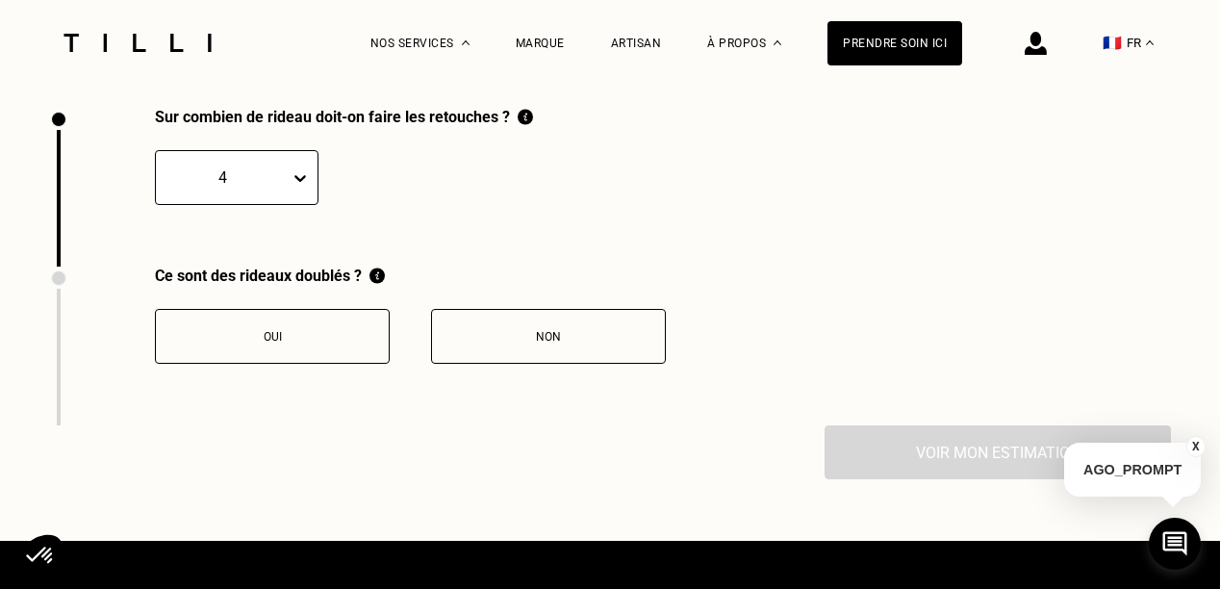
click at [302, 357] on button "Oui" at bounding box center [272, 336] width 235 height 55
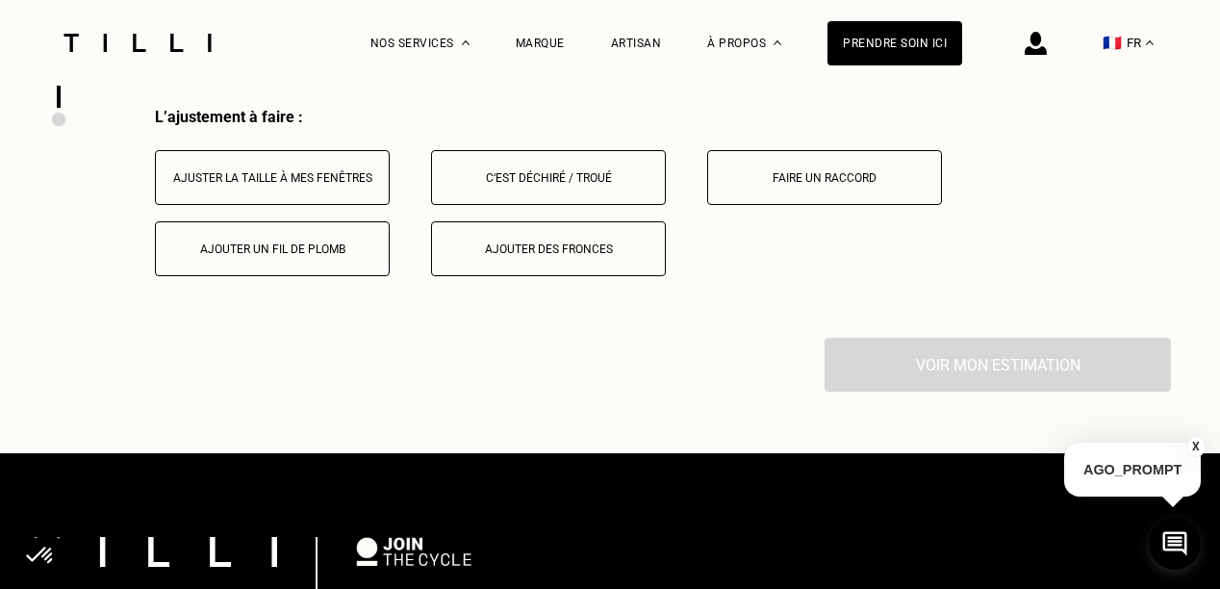
scroll to position [2979, 0]
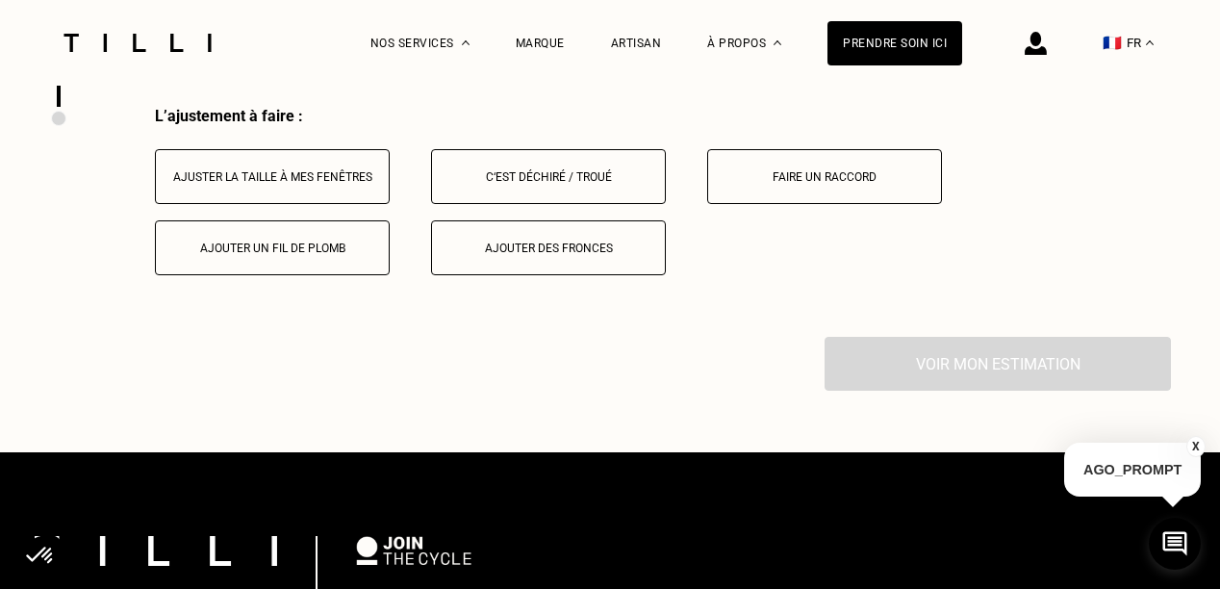
click at [269, 184] on div "Ajuster la taille à mes fenêtres" at bounding box center [273, 176] width 214 height 13
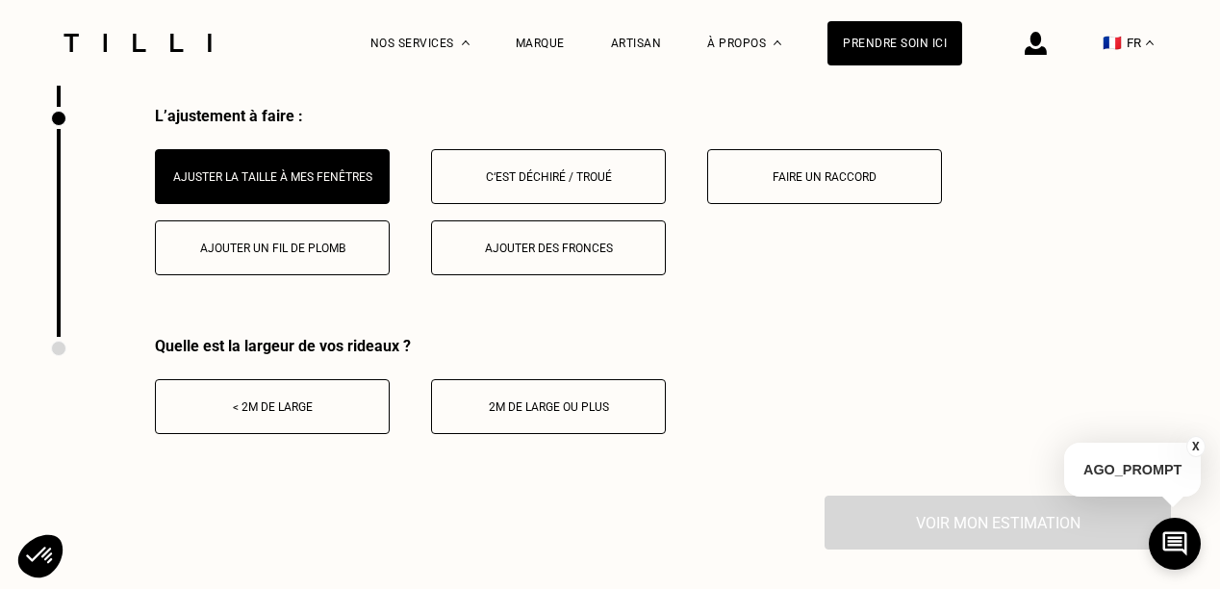
click at [256, 414] on div "< 2m de large" at bounding box center [273, 406] width 214 height 13
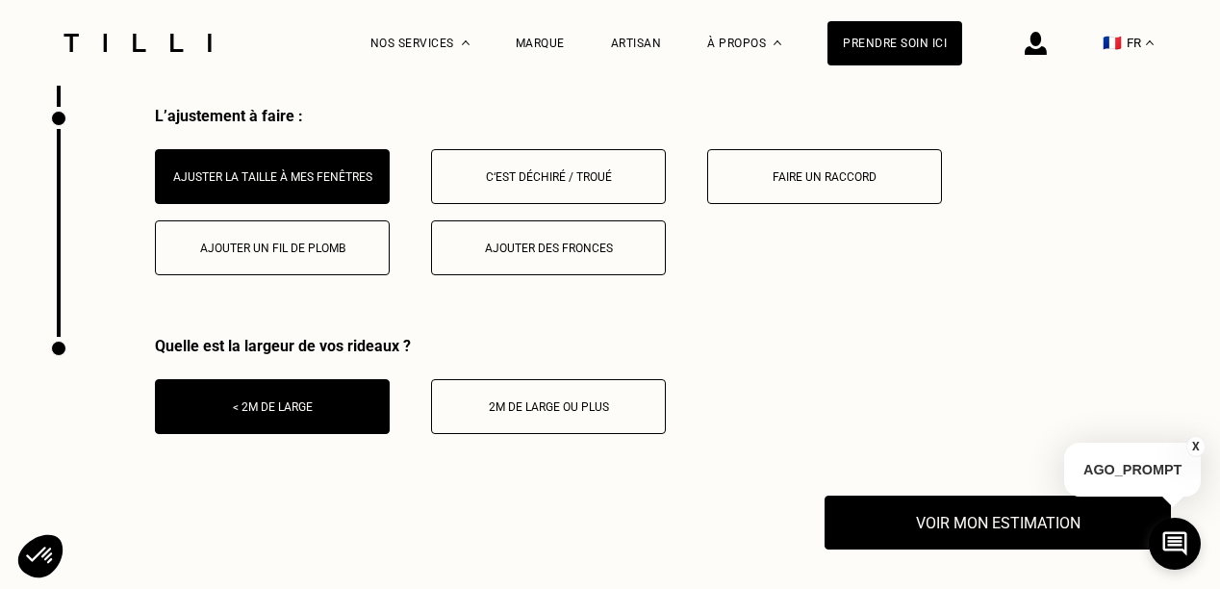
drag, startPoint x: 879, startPoint y: 546, endPoint x: 1119, endPoint y: 437, distance: 263.1
click at [879, 545] on button "Voir mon estimation" at bounding box center [998, 523] width 346 height 54
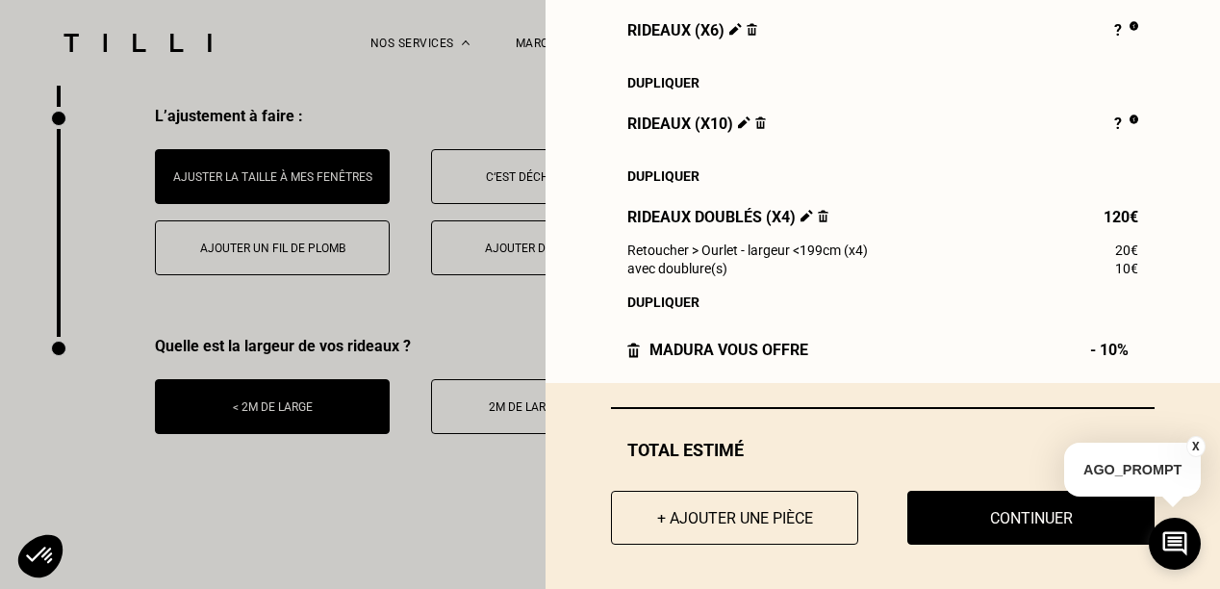
scroll to position [318, 0]
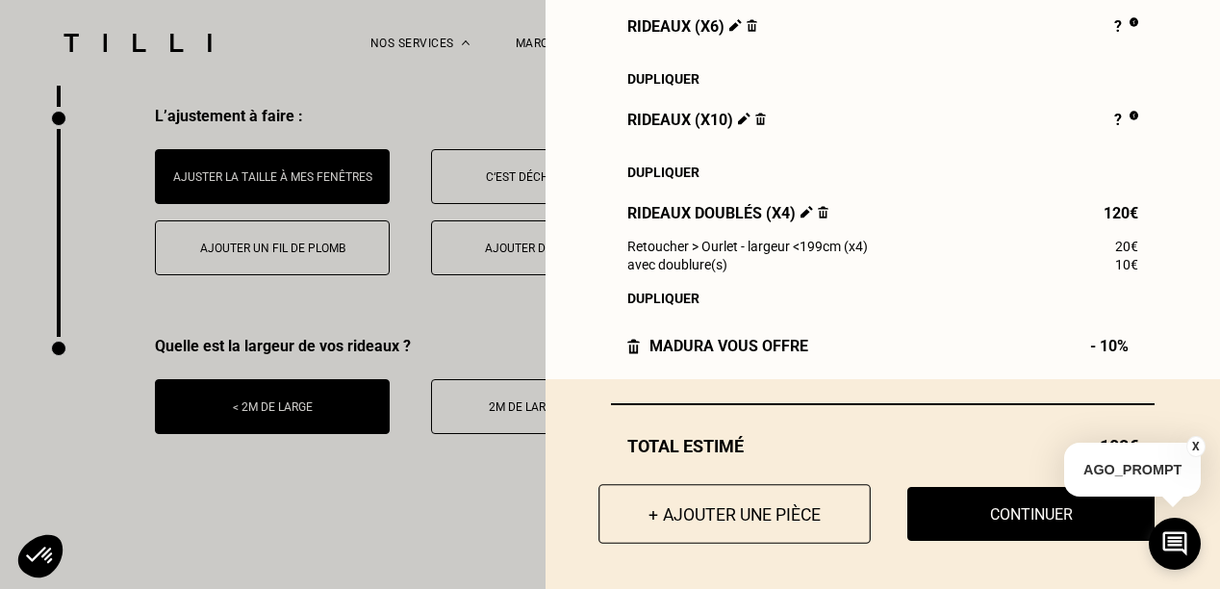
click at [708, 517] on button "+ Ajouter une pièce" at bounding box center [734, 514] width 272 height 60
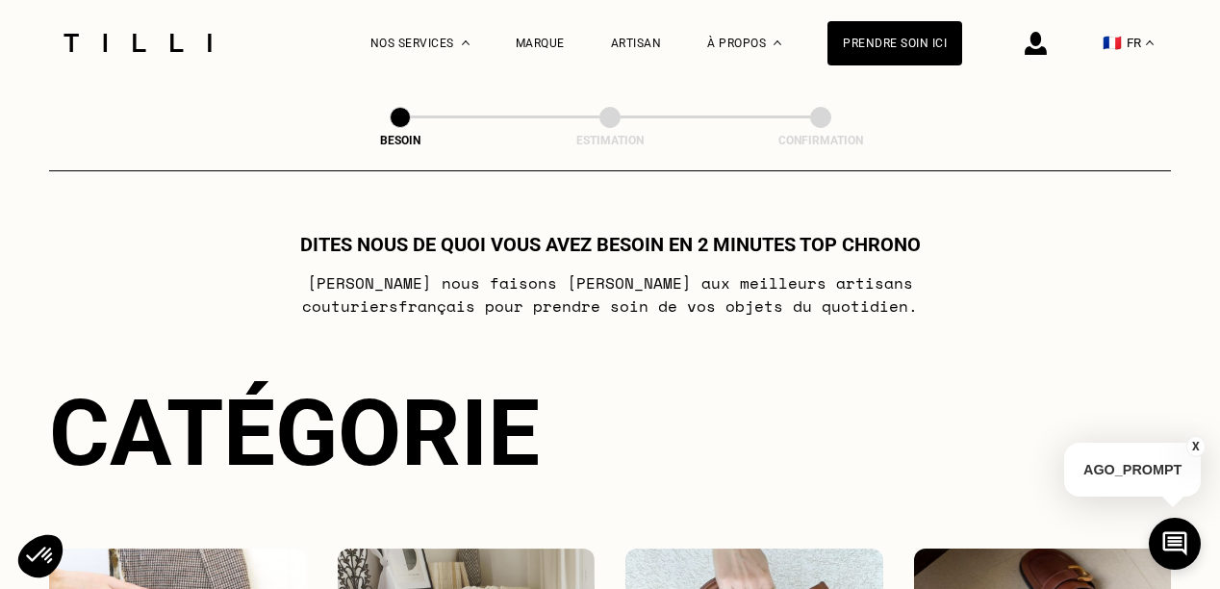
scroll to position [1347, 0]
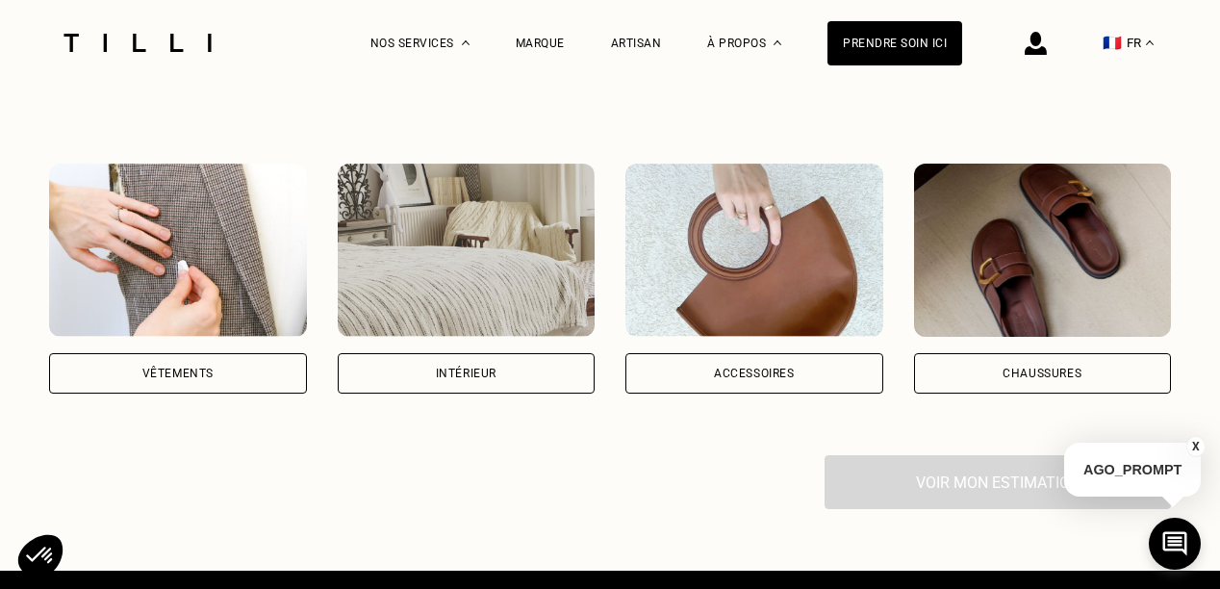
click at [436, 379] on div "Intérieur" at bounding box center [466, 374] width 61 height 12
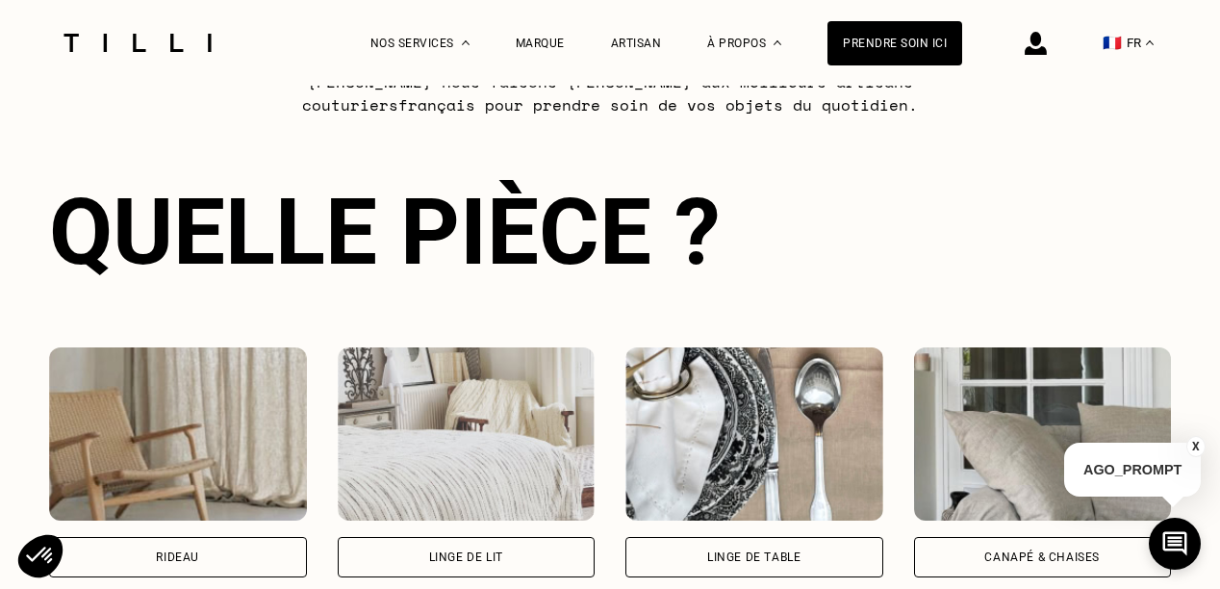
click at [162, 426] on img at bounding box center [178, 433] width 258 height 173
select select "FR"
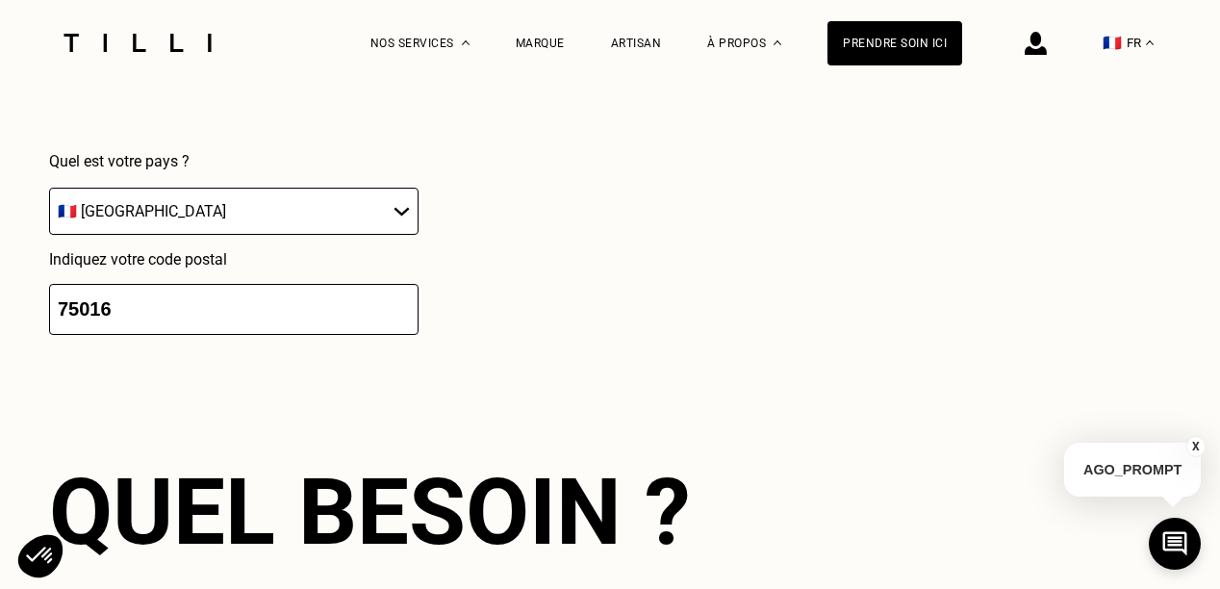
scroll to position [2362, 0]
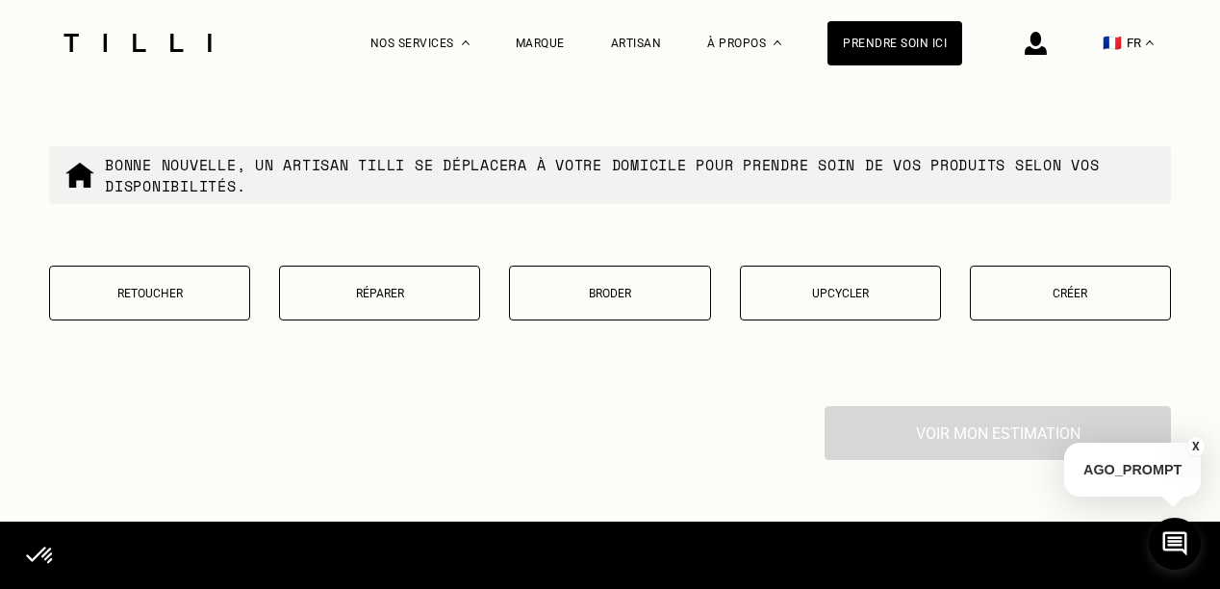
click at [198, 300] on p "Retoucher" at bounding box center [150, 293] width 180 height 13
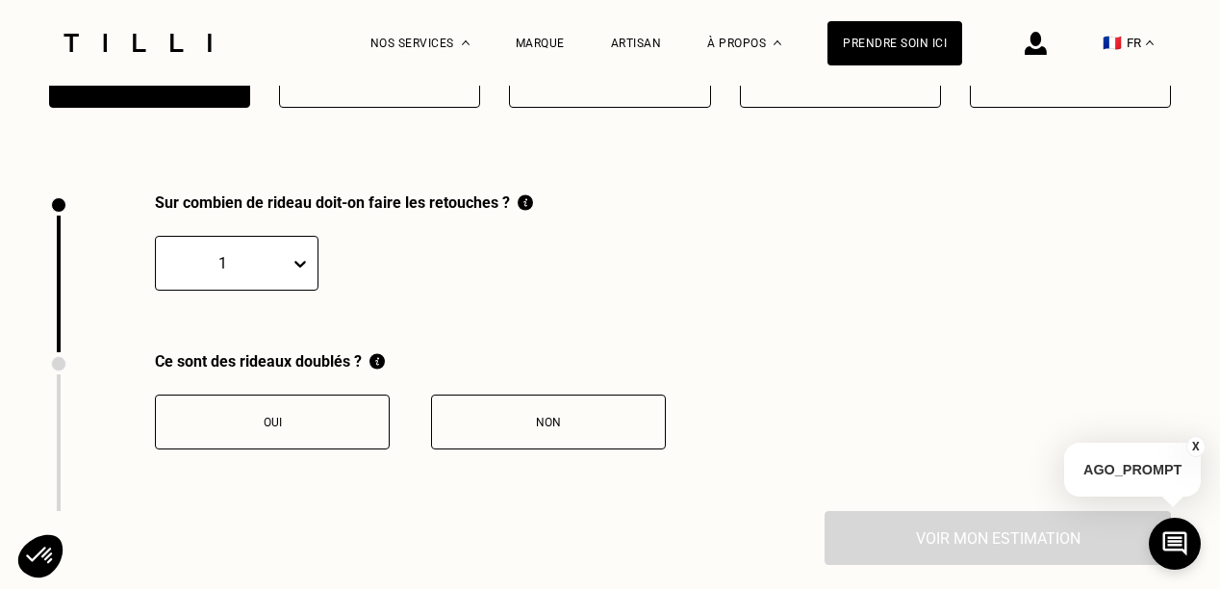
scroll to position [2661, 0]
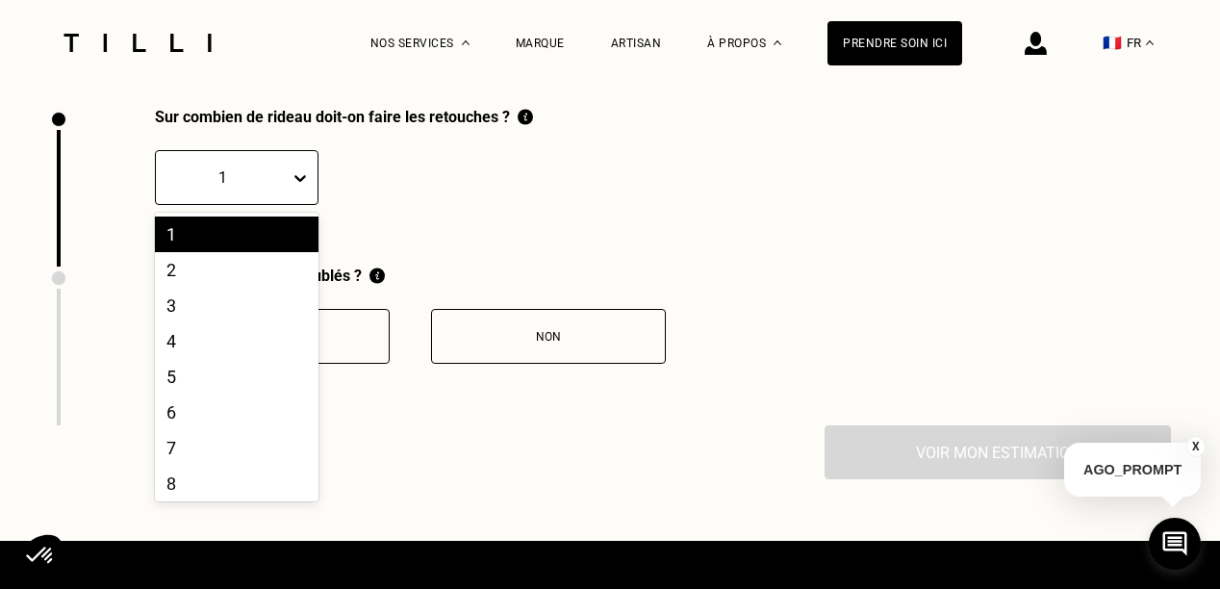
click at [238, 189] on div at bounding box center [223, 177] width 115 height 22
click at [199, 430] on div "6" at bounding box center [237, 413] width 164 height 36
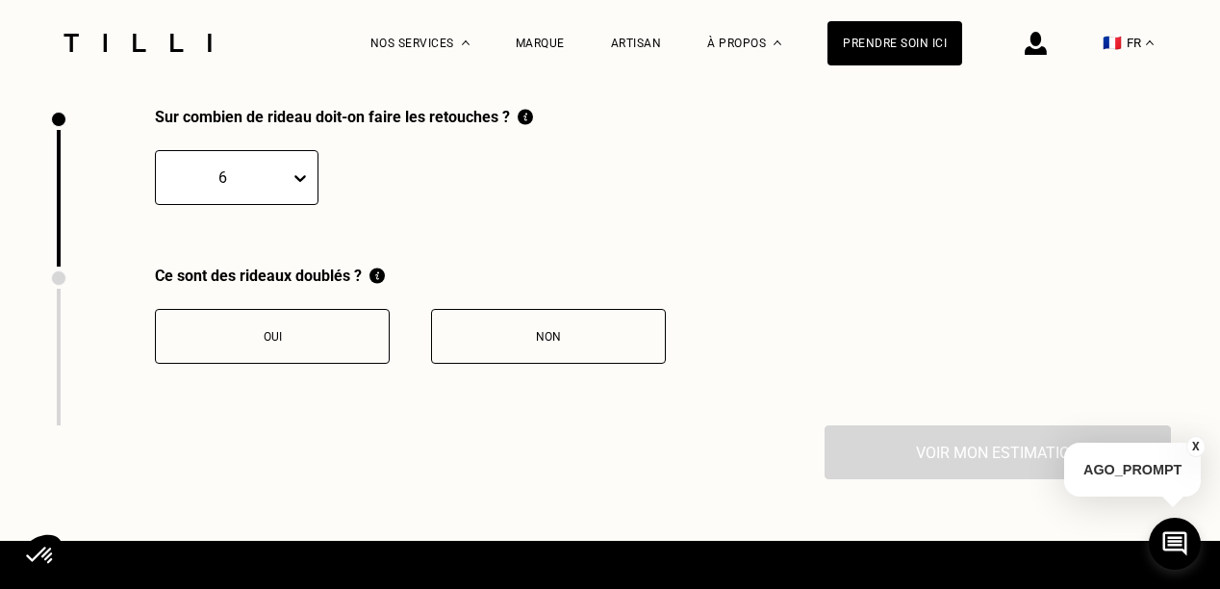
click at [589, 359] on button "Non" at bounding box center [548, 336] width 235 height 55
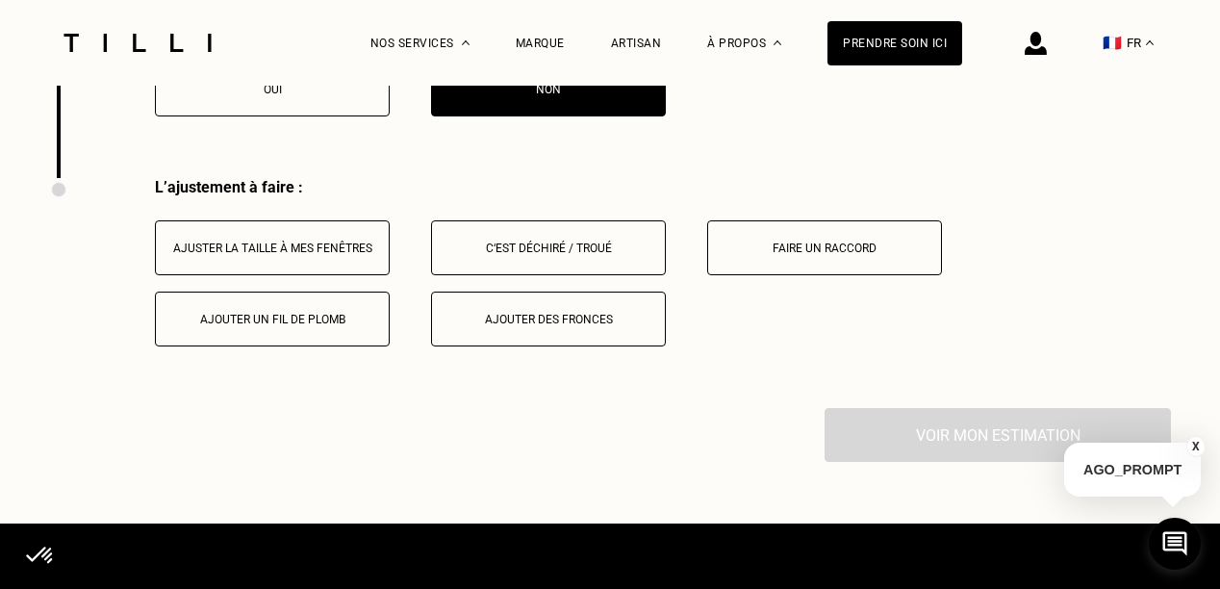
scroll to position [2979, 0]
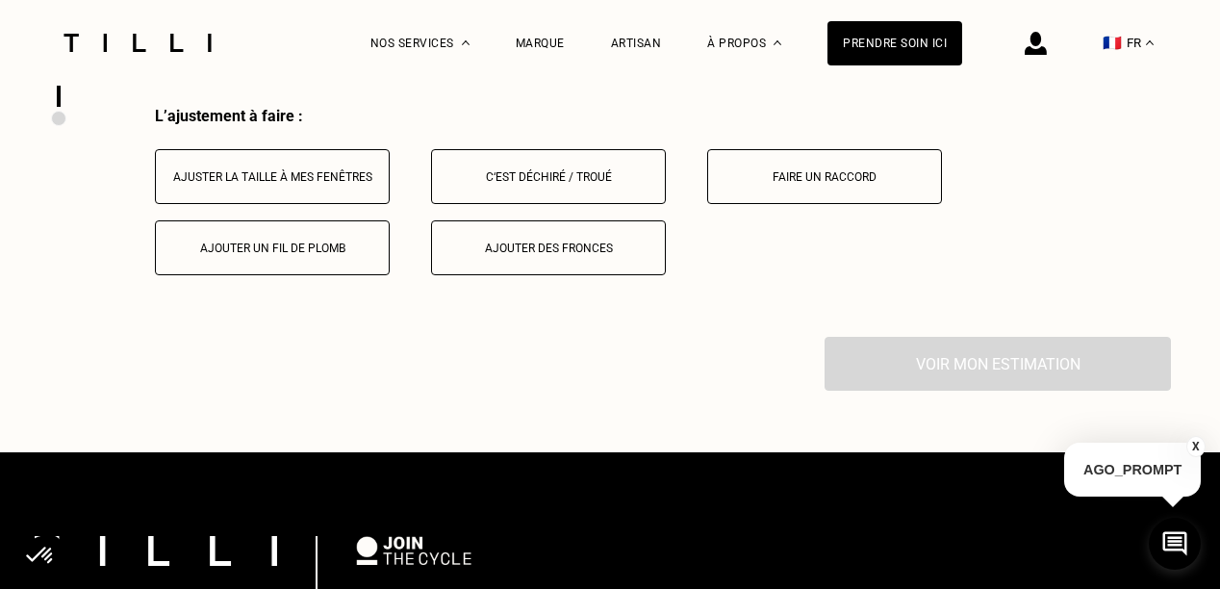
click at [214, 179] on button "Ajuster la taille à mes fenêtres" at bounding box center [272, 176] width 235 height 55
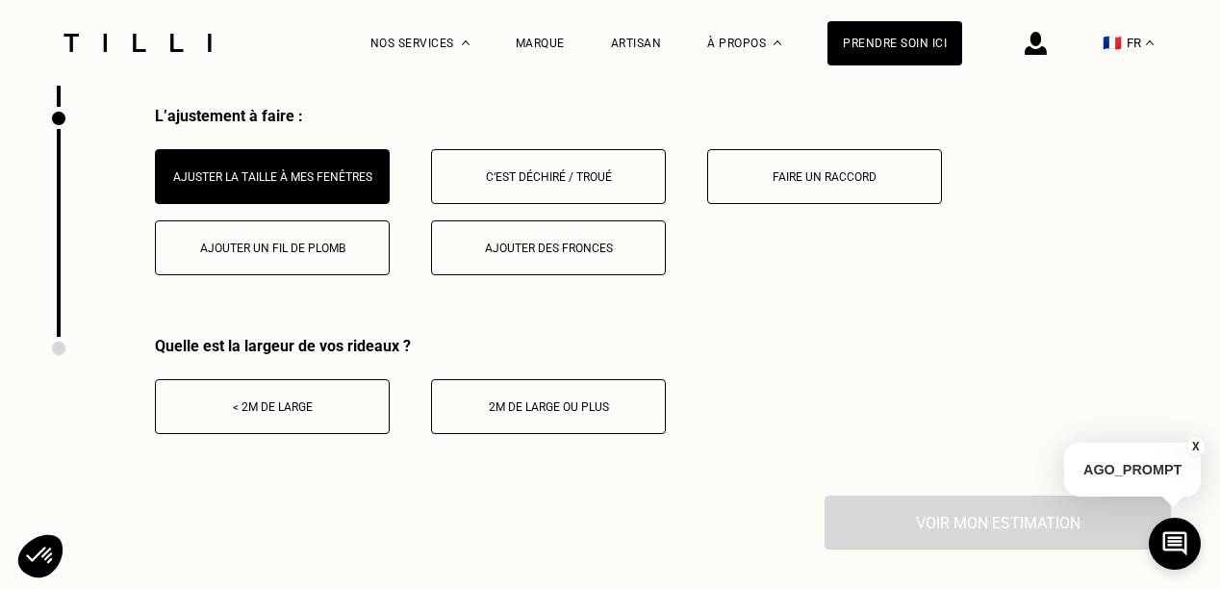
click at [268, 411] on button "< 2m de large" at bounding box center [272, 406] width 235 height 55
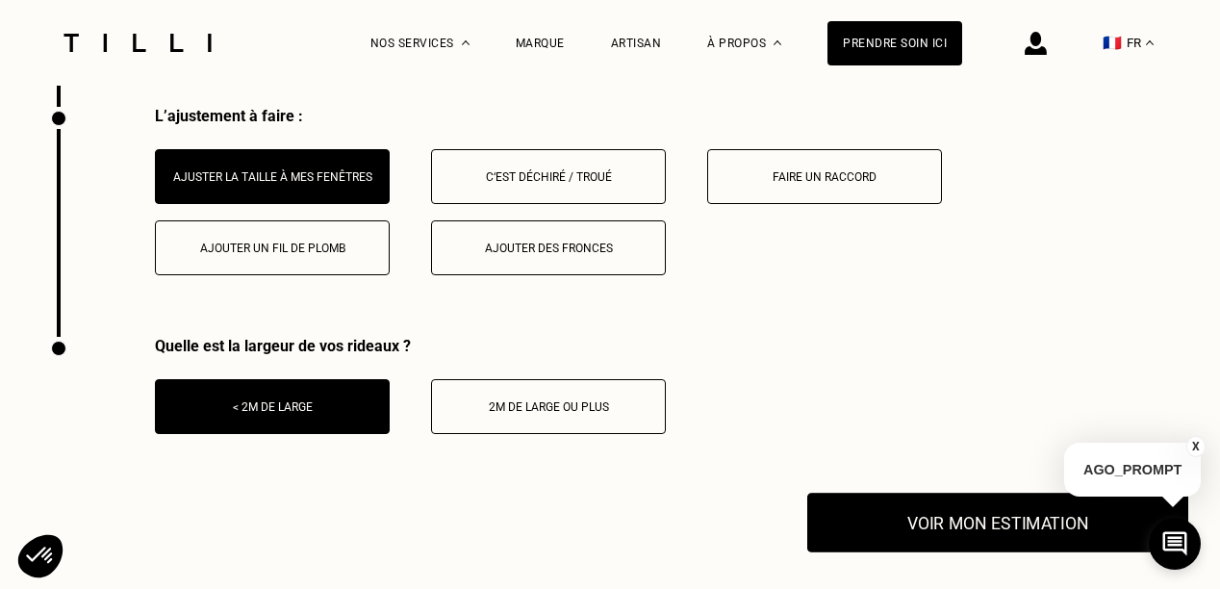
click at [910, 525] on button "Voir mon estimation" at bounding box center [997, 523] width 381 height 60
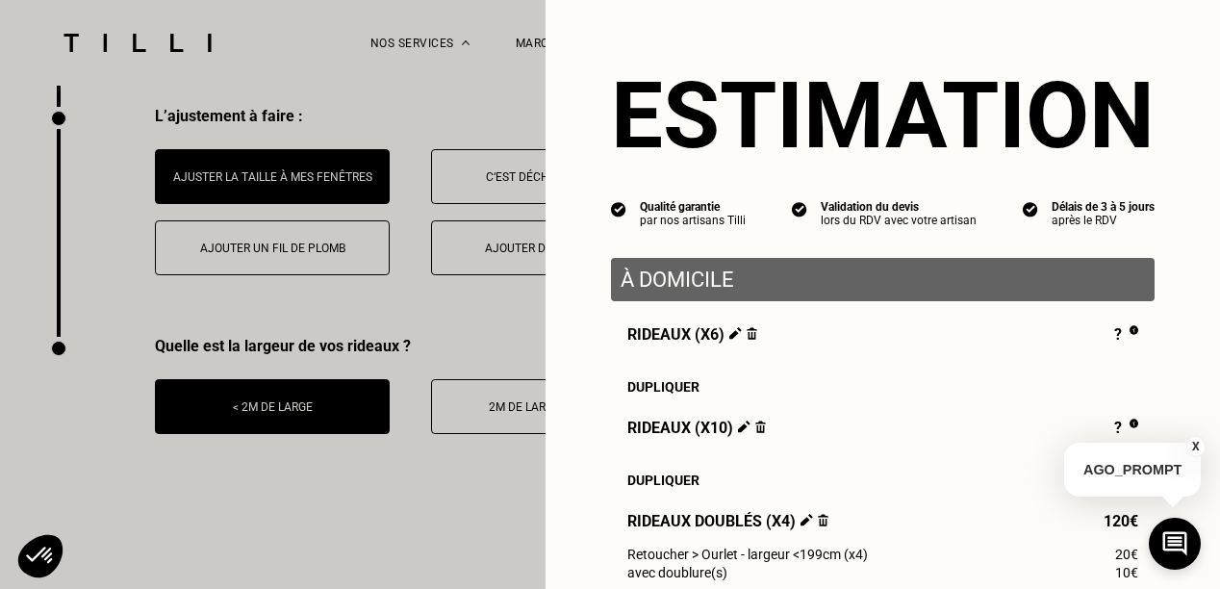
click at [1195, 446] on button "X" at bounding box center [1195, 446] width 19 height 21
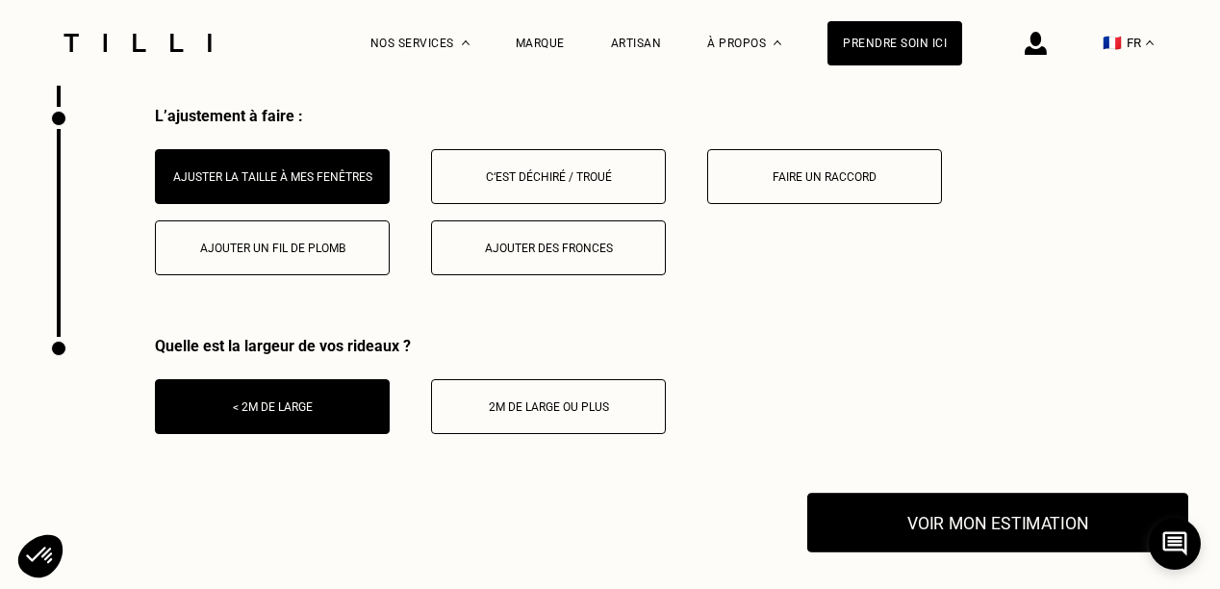
click at [906, 522] on button "Voir mon estimation" at bounding box center [997, 523] width 381 height 60
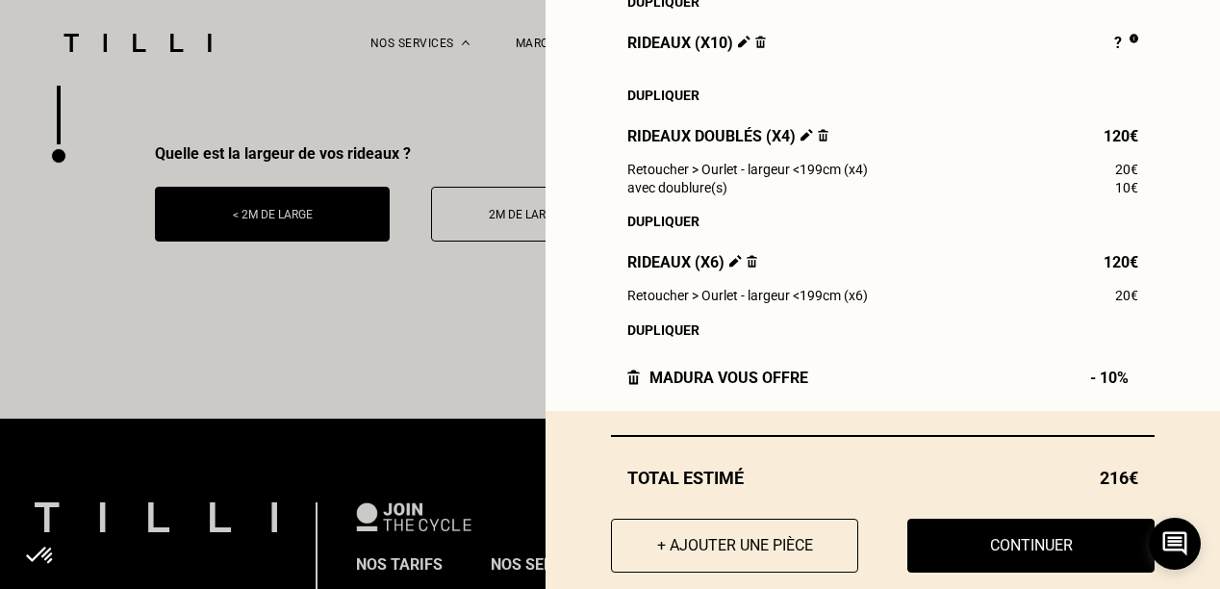
scroll to position [427, 0]
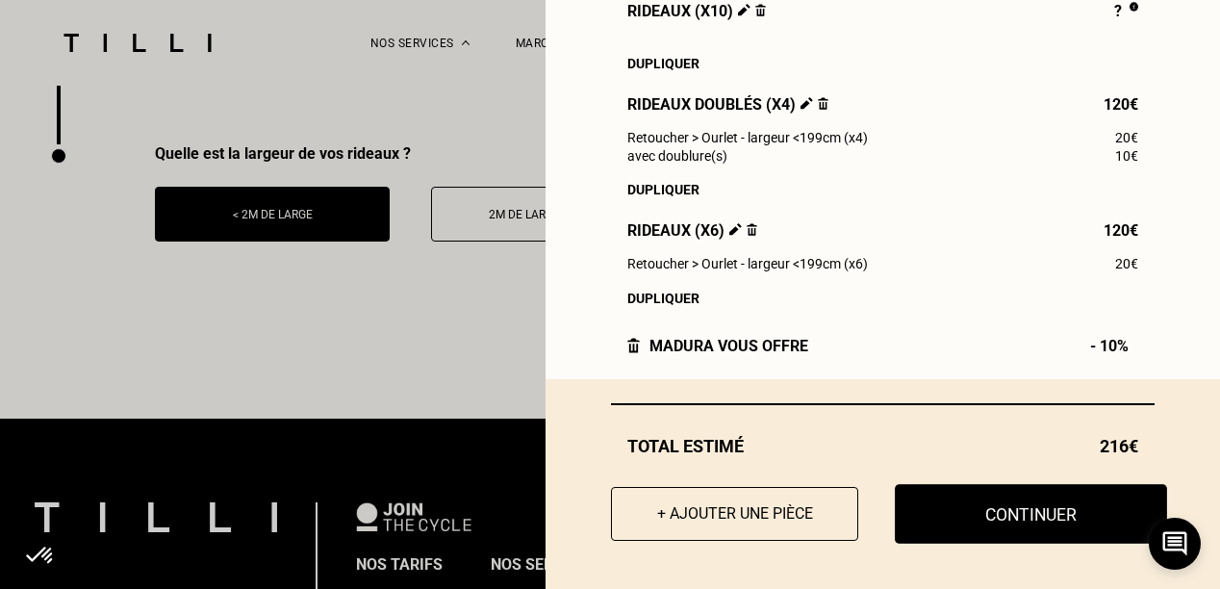
click at [1031, 511] on button "Continuer" at bounding box center [1031, 514] width 272 height 60
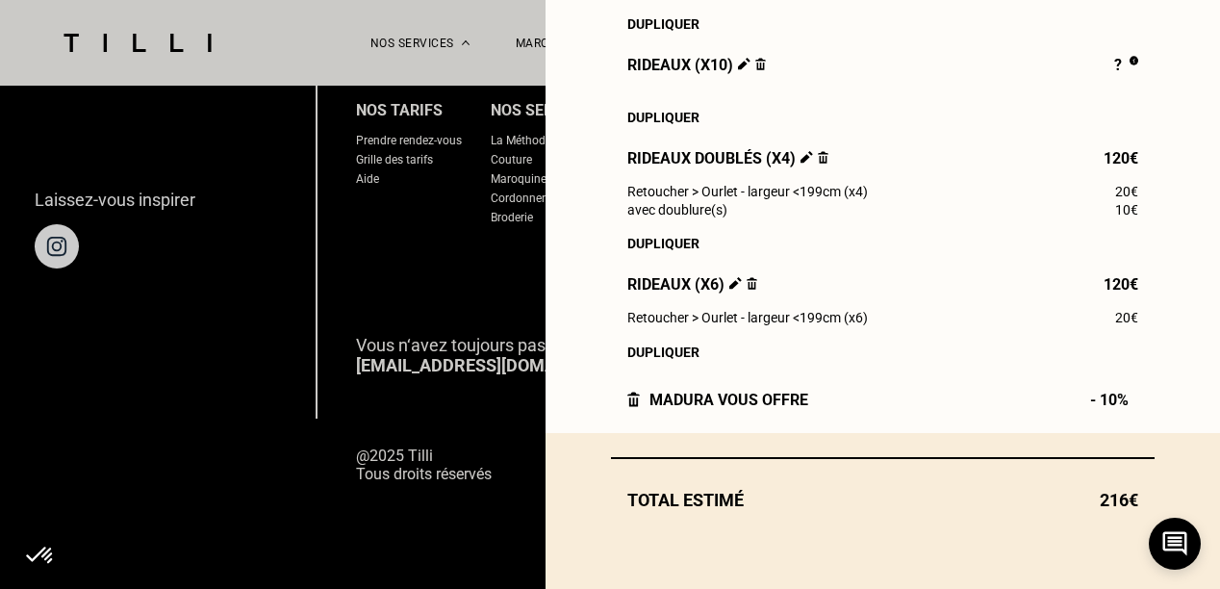
scroll to position [373, 0]
select select "FR"
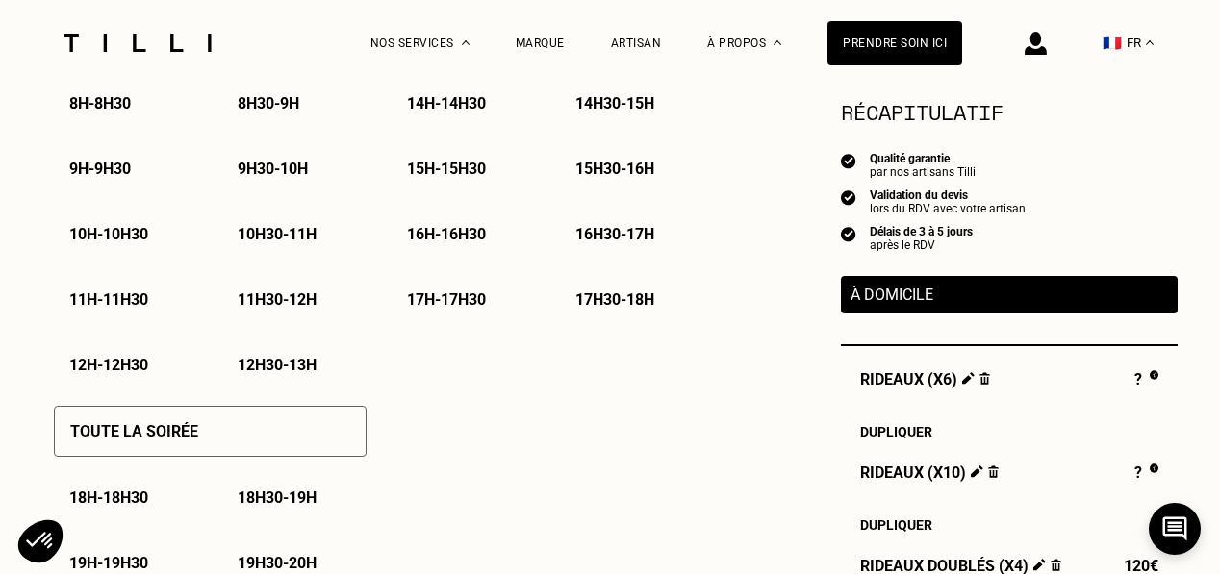
scroll to position [962, 0]
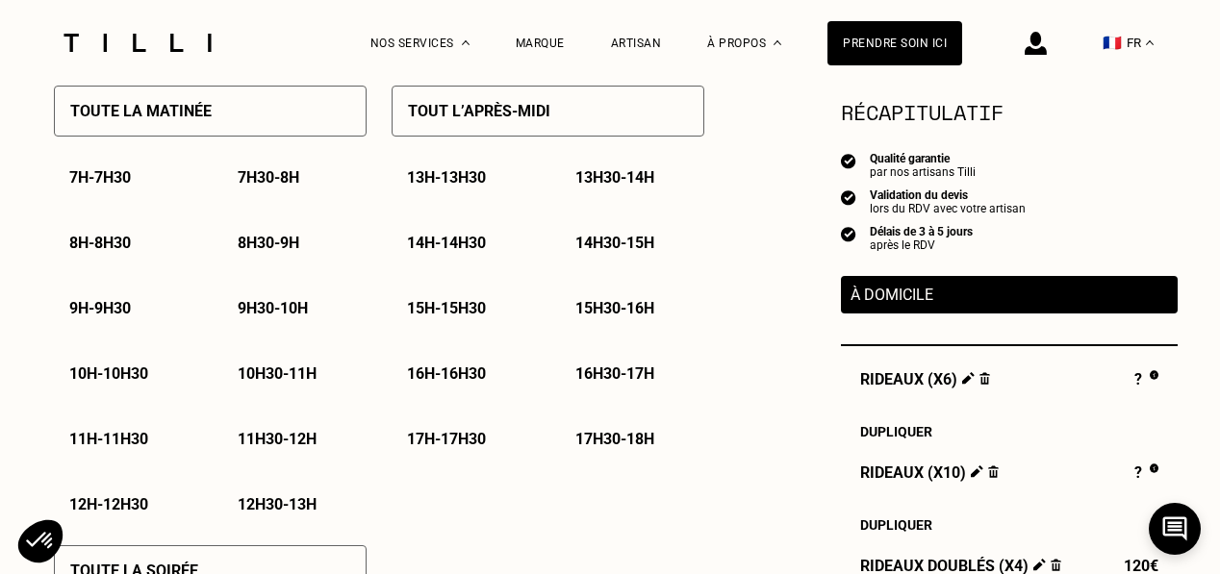
click at [115, 448] on p "11h - 11h30" at bounding box center [108, 439] width 79 height 18
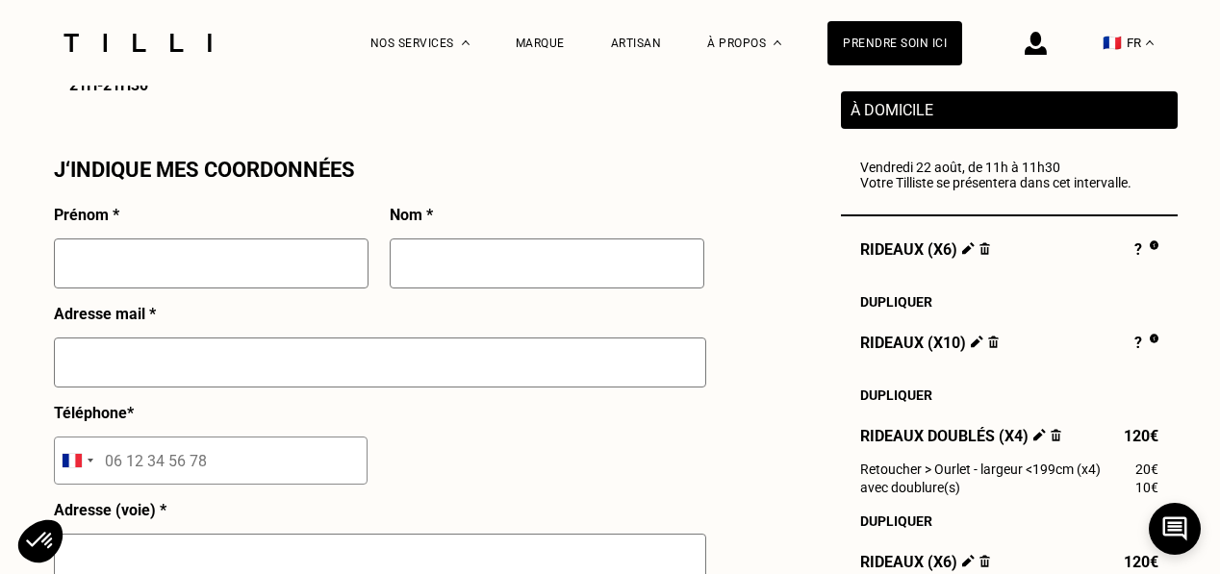
scroll to position [1828, 0]
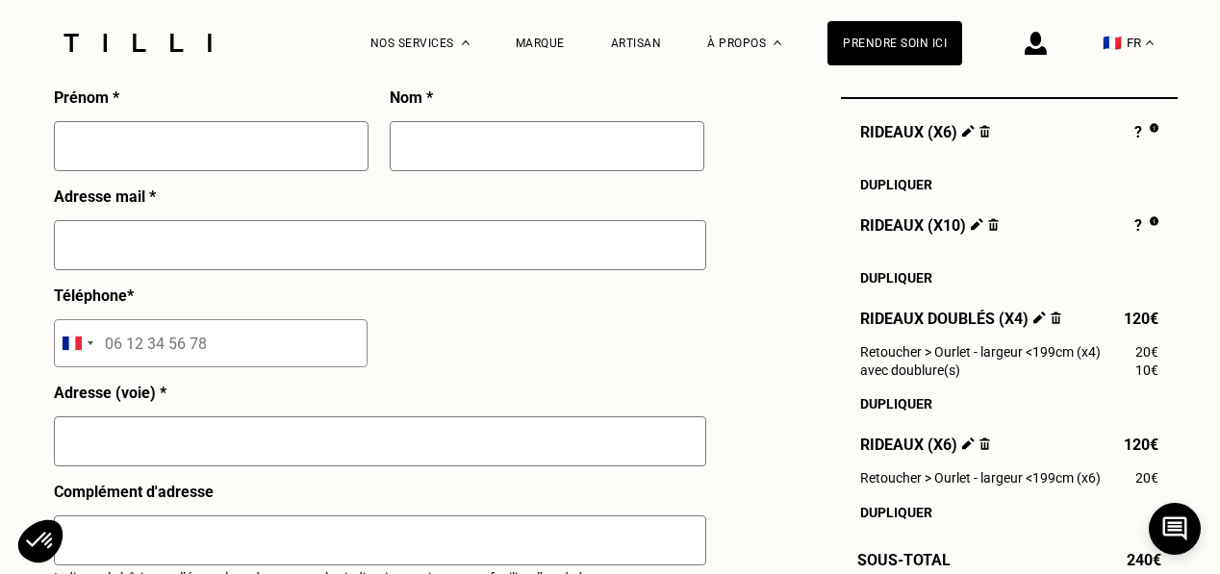
click at [133, 151] on input "text" at bounding box center [211, 146] width 315 height 50
type input "MESSAKSOUDY"
click at [173, 160] on input "MESSAKSOUDY" at bounding box center [211, 146] width 315 height 50
click at [142, 166] on input "MESSAKSOUDY" at bounding box center [211, 146] width 315 height 50
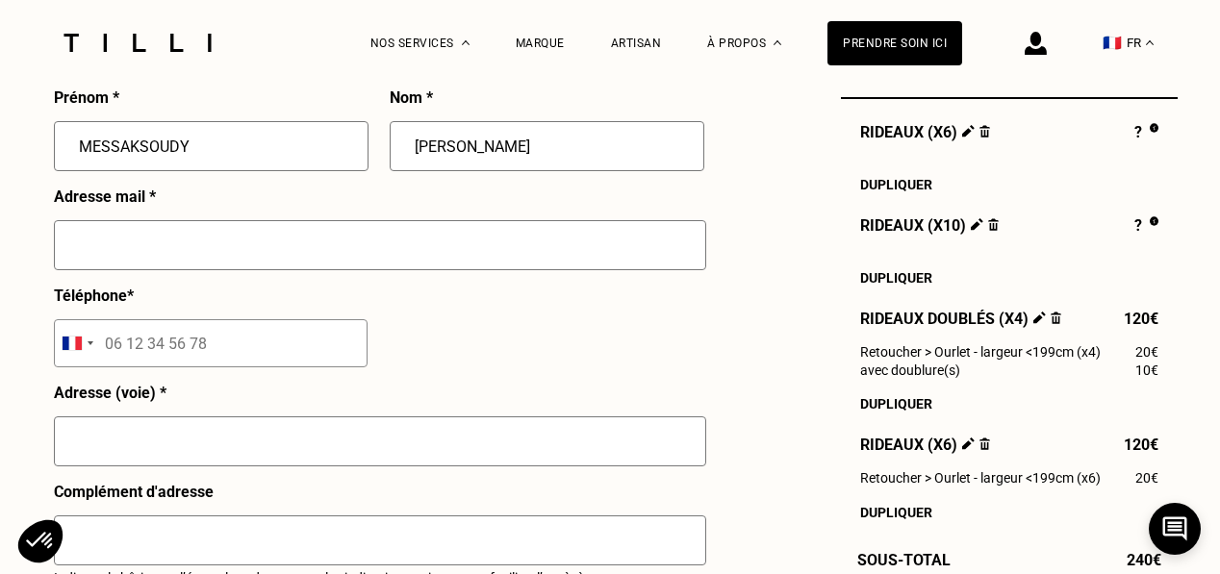
click at [179, 159] on input "MESSAKSOUDY" at bounding box center [211, 146] width 315 height 50
click at [500, 148] on input "CYRIL" at bounding box center [547, 146] width 315 height 50
click at [363, 160] on div "Prénom * MESSAKSOUDY Nom * CYRIL Adresse mail * Téléphone * Afghanistan +93 Alb…" at bounding box center [379, 490] width 650 height 802
type input "MESSAKSOUDY"
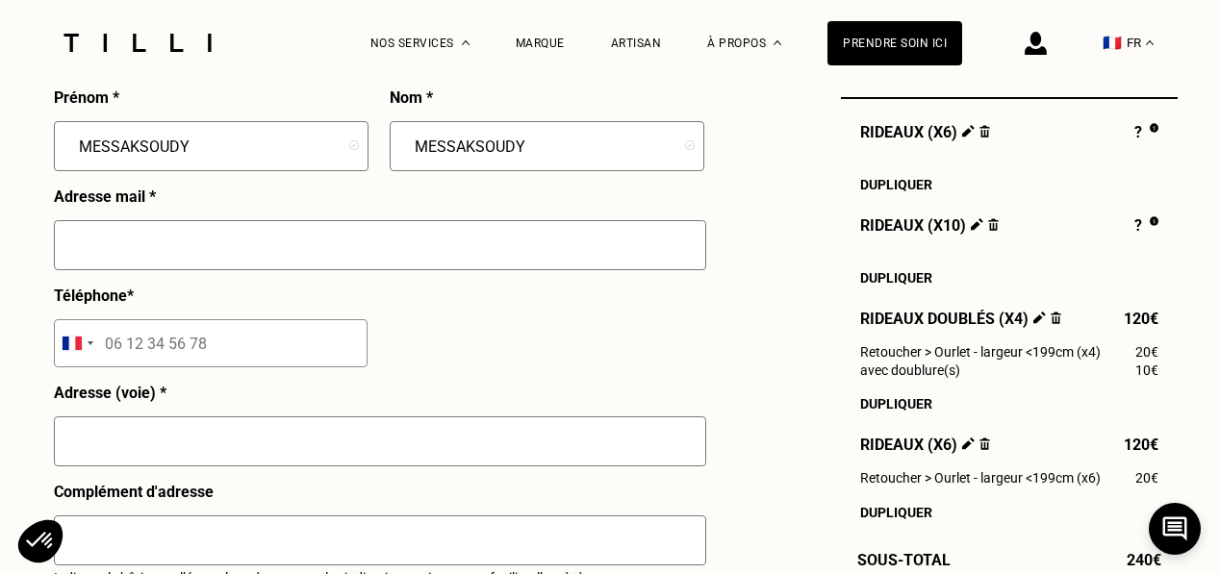
click at [203, 158] on input "MESSAKSOUDY" at bounding box center [211, 146] width 315 height 50
drag, startPoint x: 83, startPoint y: 157, endPoint x: 278, endPoint y: 170, distance: 195.8
click at [277, 169] on input "MESSAKSOUDY" at bounding box center [211, 146] width 315 height 50
type input "CYRIL"
click at [140, 260] on input "text" at bounding box center [380, 245] width 652 height 50
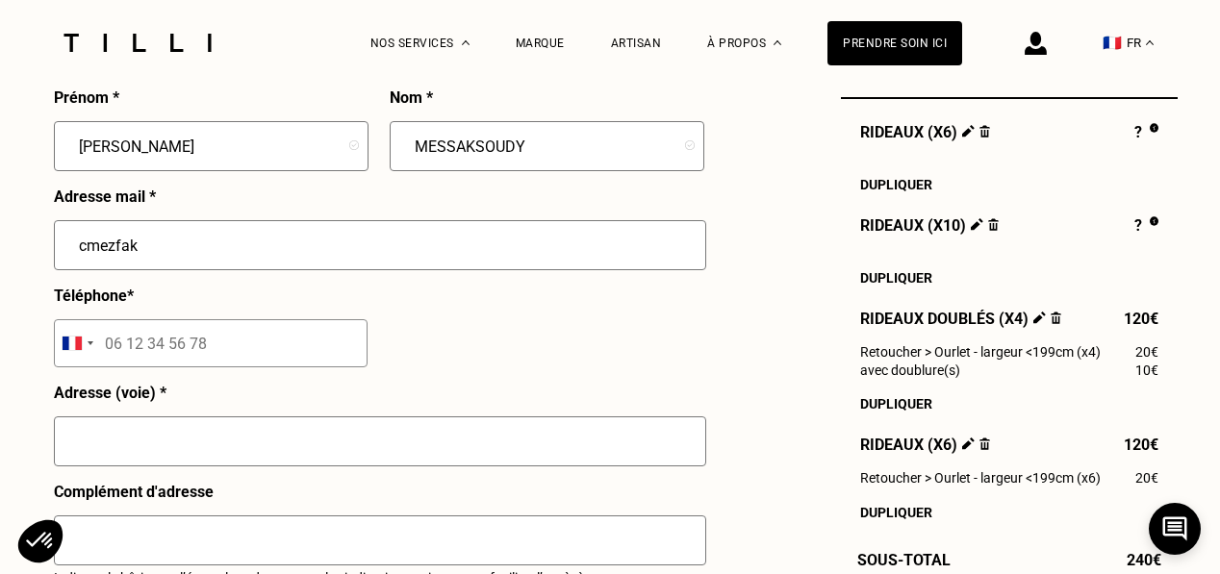
click at [445, 329] on div "Prénom * CYRIL Nom * MESSAKSOUDY Adresse mail * cmezfak Téléphone * Afghanistan…" at bounding box center [379, 490] width 650 height 802
click at [117, 257] on input "cmezfak" at bounding box center [380, 245] width 652 height 50
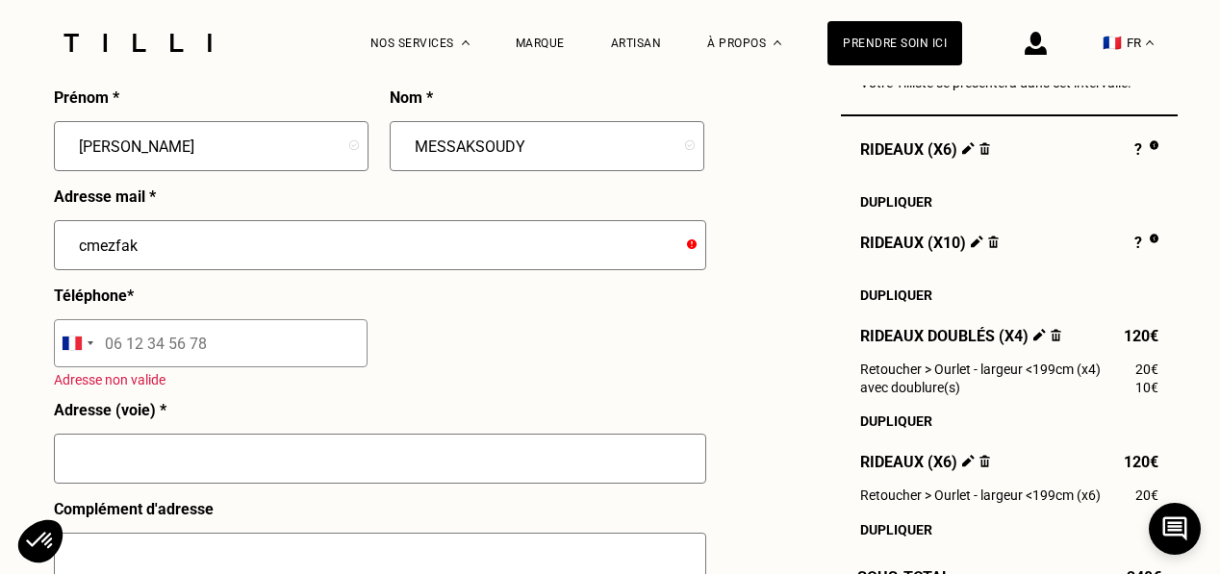
click at [109, 253] on input "cmezfak" at bounding box center [380, 245] width 652 height 50
click at [271, 252] on input "cmessakspoudyfak" at bounding box center [380, 245] width 652 height 50
click at [111, 249] on input "cmessakspoudyfak" at bounding box center [380, 245] width 652 height 50
click at [155, 255] on input "cmessakspoudyfak" at bounding box center [380, 245] width 652 height 50
click at [217, 259] on input "cmessaksoudyfak" at bounding box center [380, 245] width 652 height 50
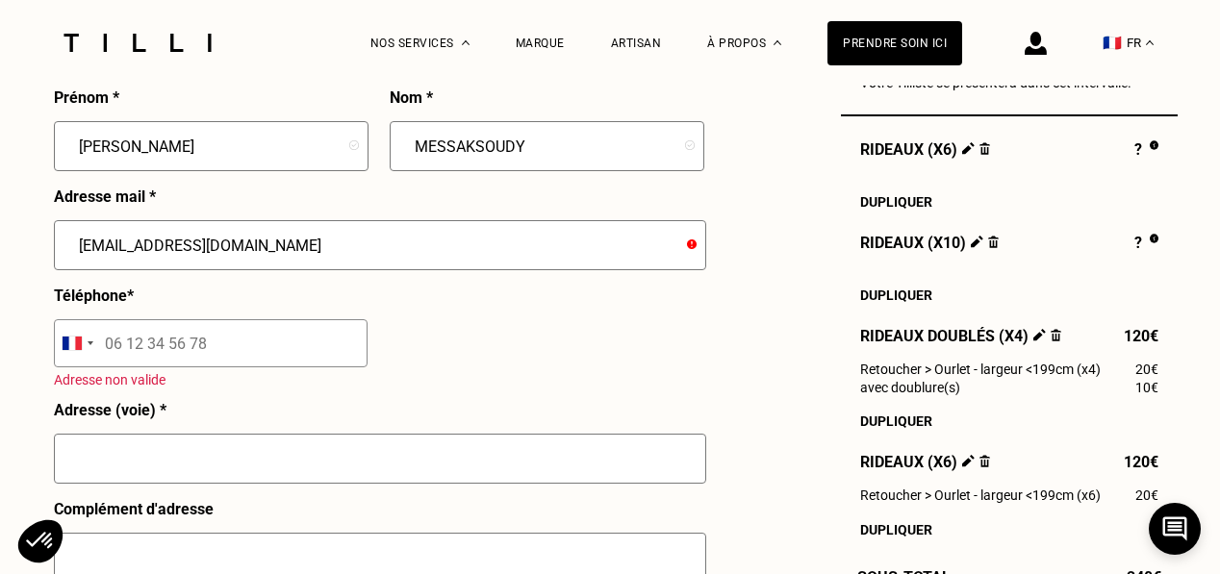
type input "cmessaksoudy@gmail.com"
click at [168, 346] on input "tel" at bounding box center [211, 343] width 314 height 48
click at [166, 368] on input "tel" at bounding box center [211, 343] width 314 height 48
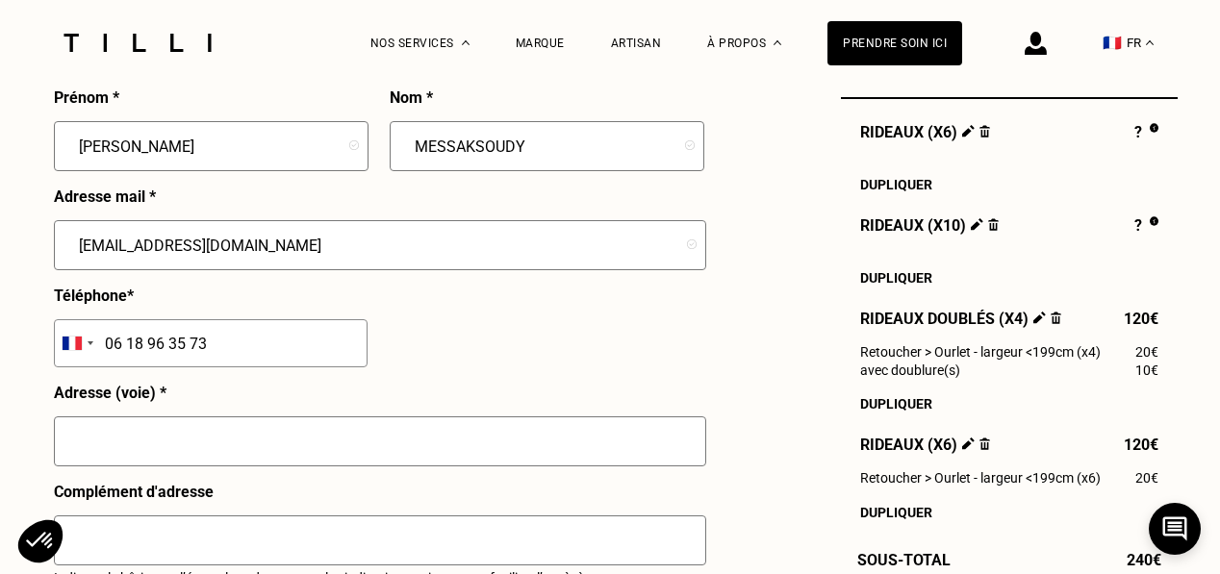
type input "06 18 96 35 73"
click at [166, 452] on input "text" at bounding box center [380, 442] width 652 height 50
click at [171, 449] on input "27 rue c" at bounding box center [380, 442] width 652 height 50
type input "27 rue chanez"
click at [399, 396] on div "Adresse (voie) * 27 rue chanez" at bounding box center [380, 433] width 652 height 99
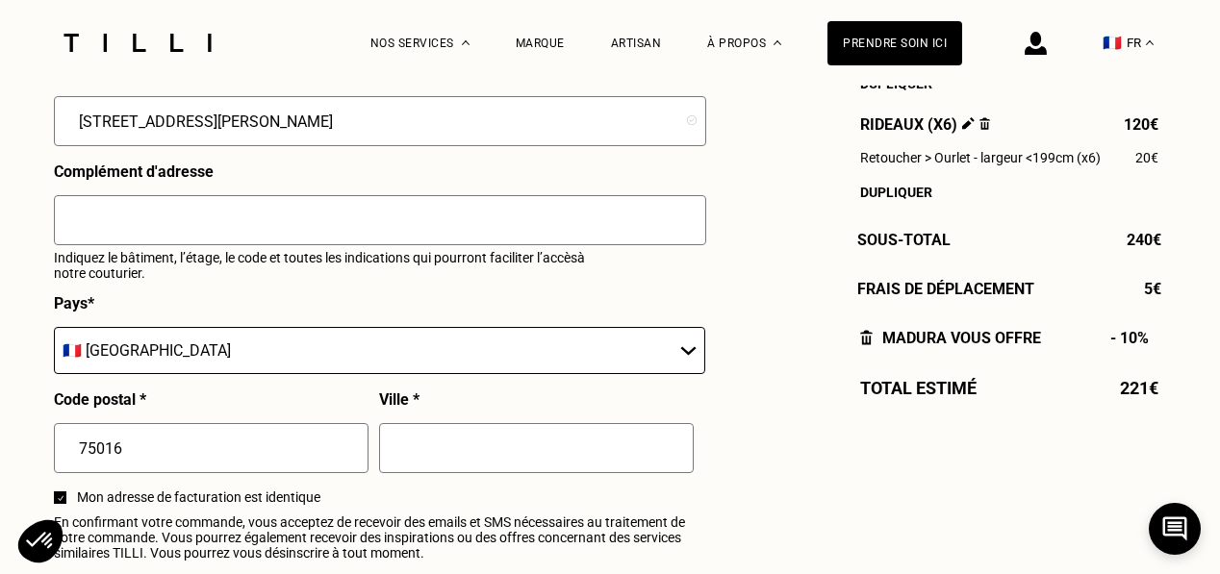
scroll to position [2213, 0]
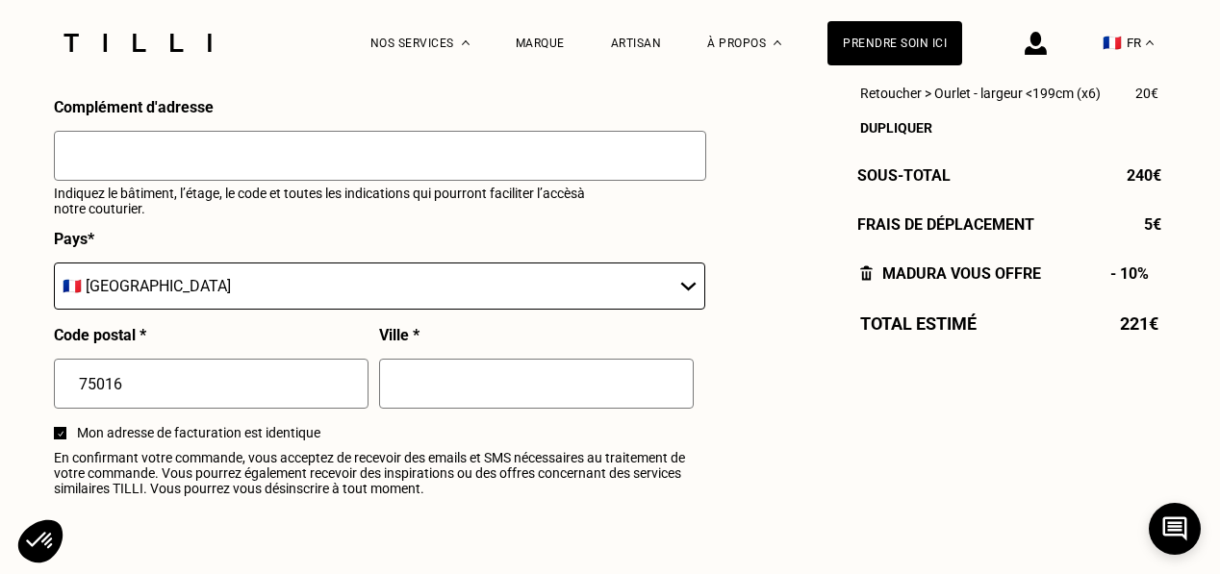
click at [451, 400] on input "text" at bounding box center [536, 384] width 315 height 50
click at [420, 394] on input "Prais" at bounding box center [536, 384] width 315 height 50
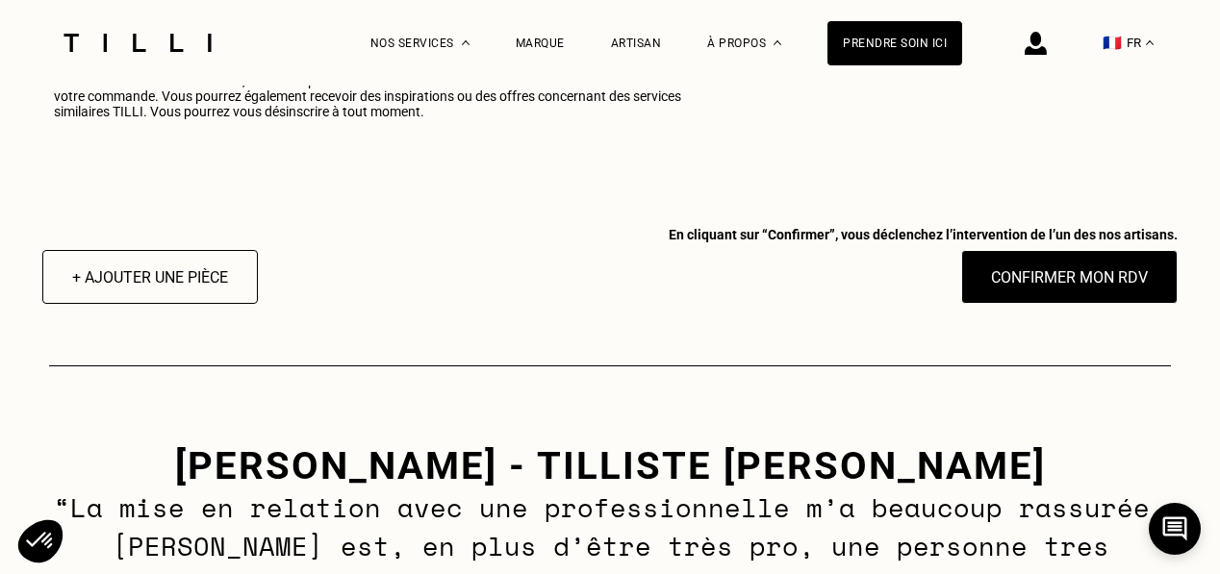
scroll to position [2406, 0]
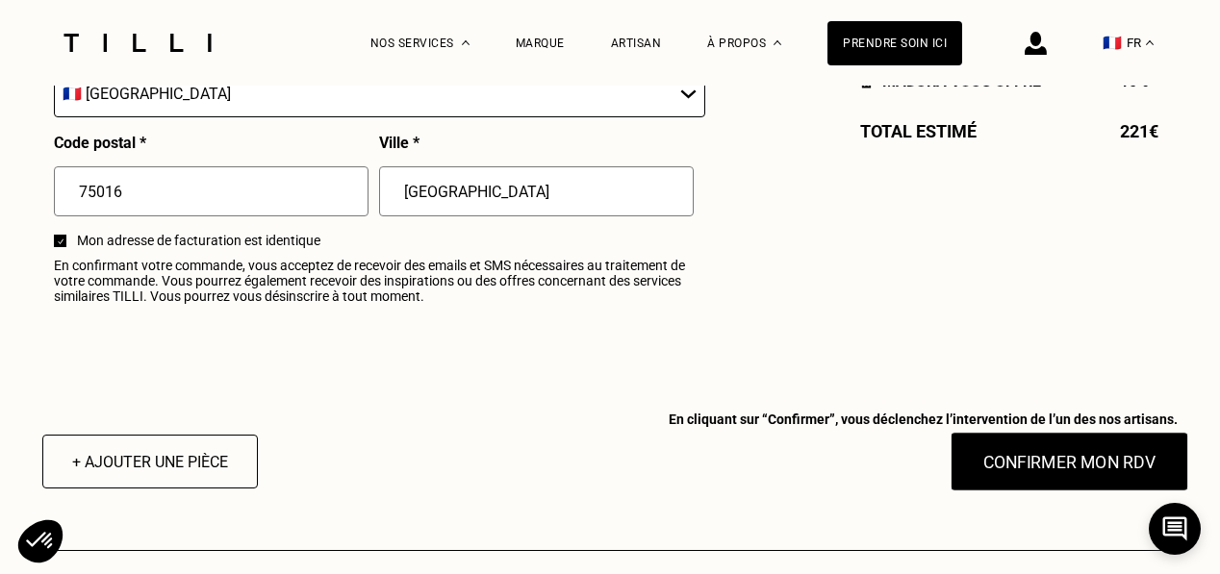
type input "Paris"
click at [1010, 474] on button "Confirmer mon RDV" at bounding box center [1070, 462] width 239 height 60
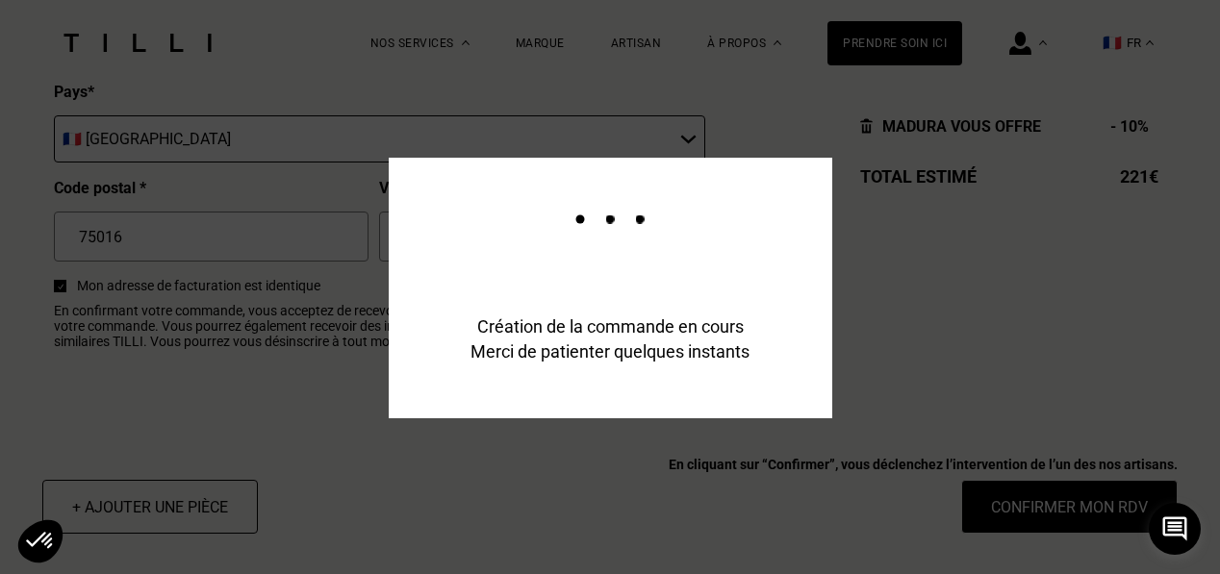
scroll to position [2452, 0]
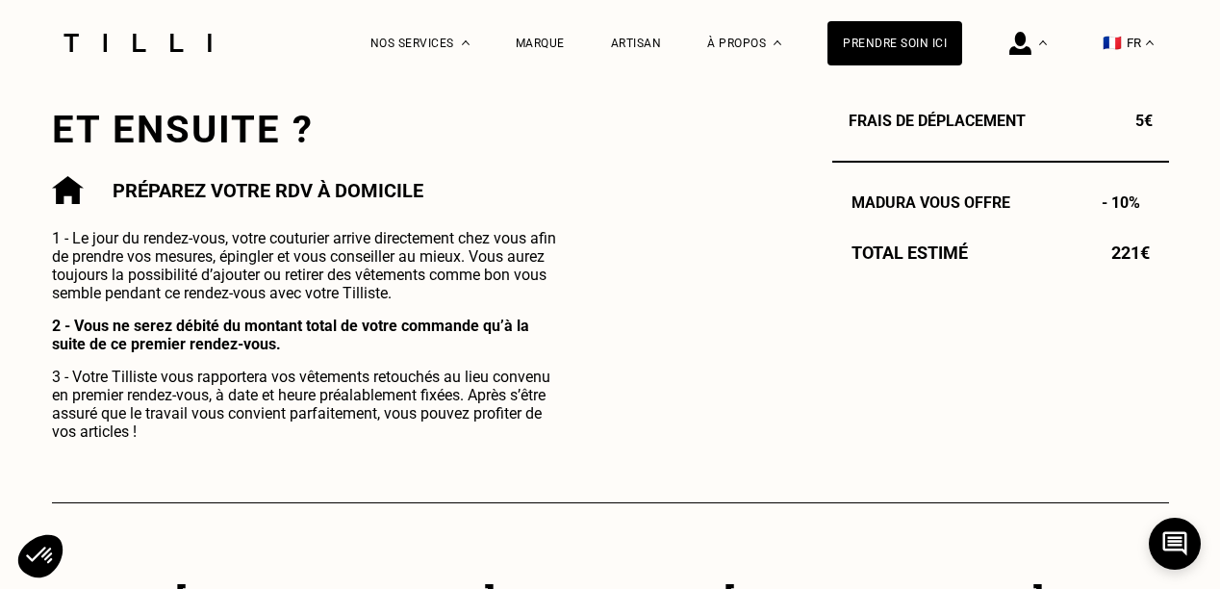
scroll to position [866, 0]
